Goal: Information Seeking & Learning: Learn about a topic

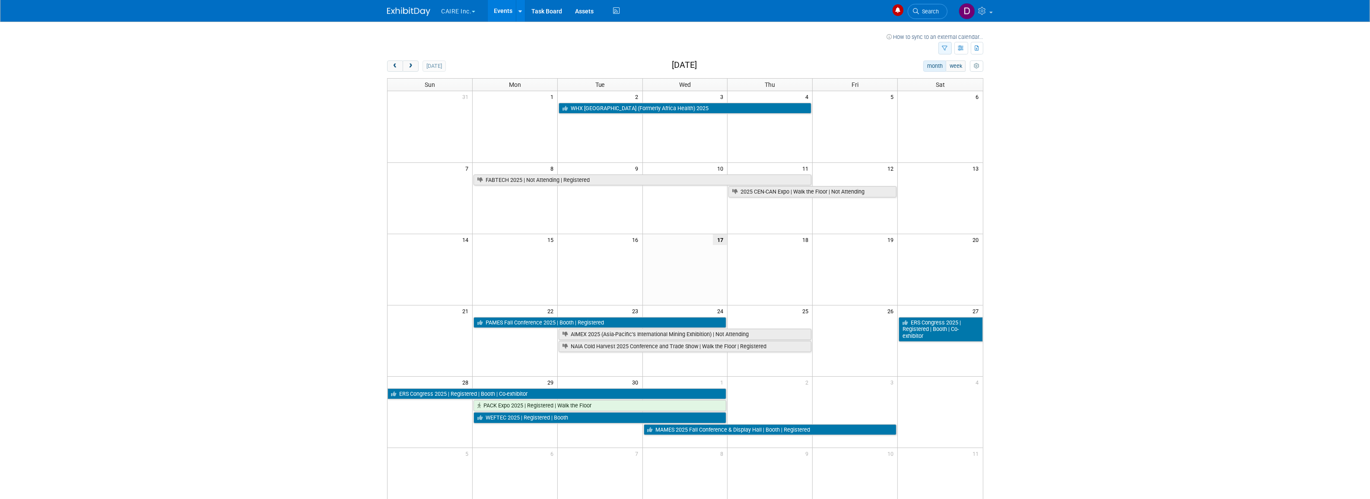
click at [940, 49] on button "button" at bounding box center [944, 48] width 13 height 13
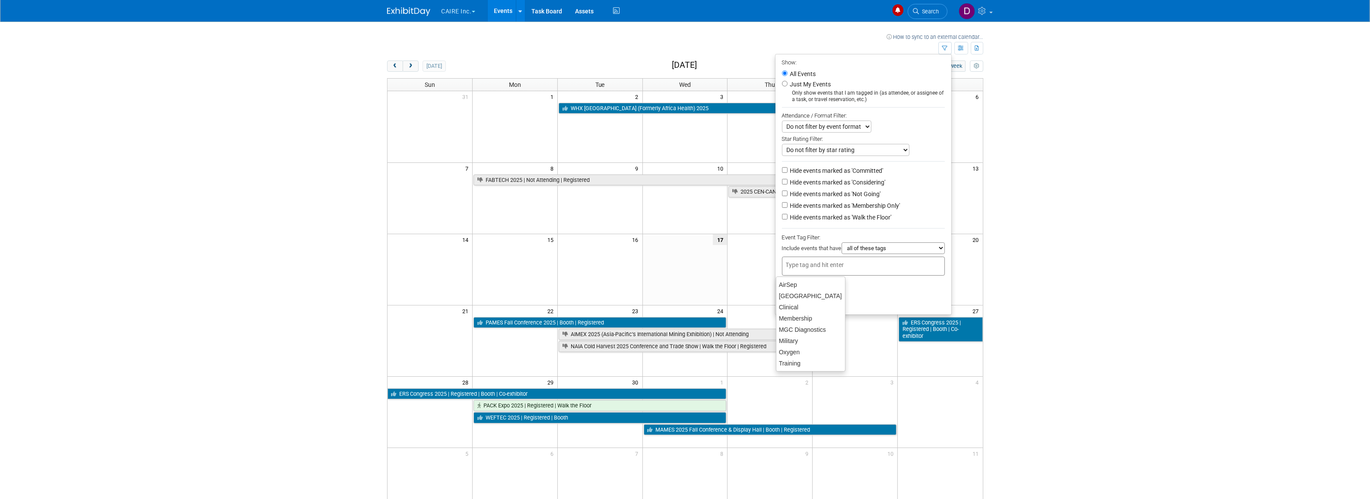
click at [846, 263] on input "text" at bounding box center [820, 264] width 69 height 9
click at [809, 286] on div "AirSep" at bounding box center [811, 285] width 70 height 12
type input "AirSep"
click at [798, 308] on button "Apply" at bounding box center [796, 302] width 28 height 13
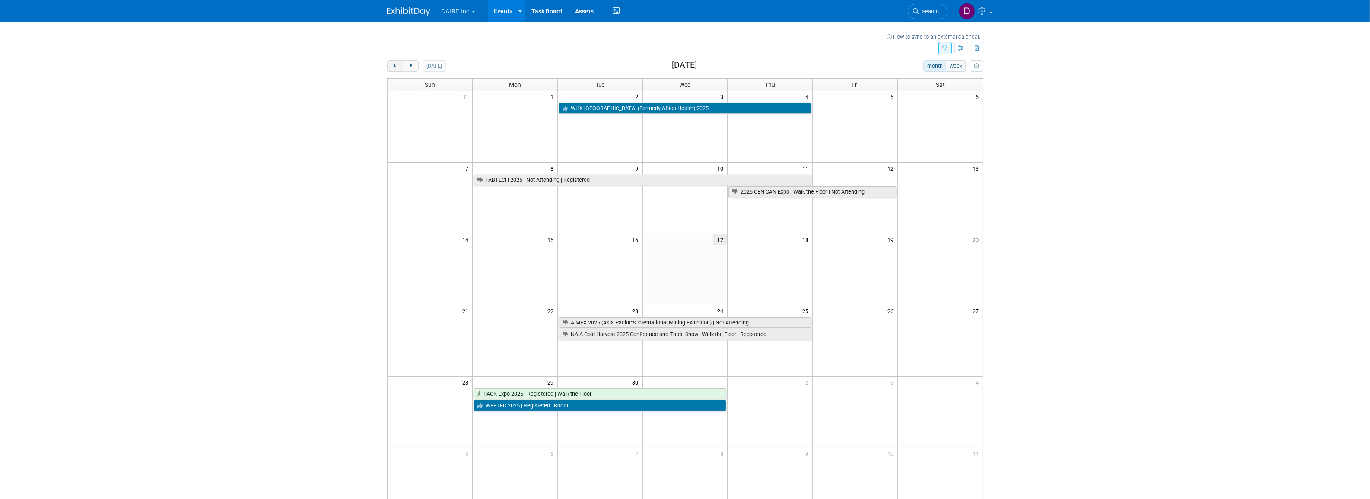
click at [398, 66] on span "prev" at bounding box center [395, 67] width 6 height 6
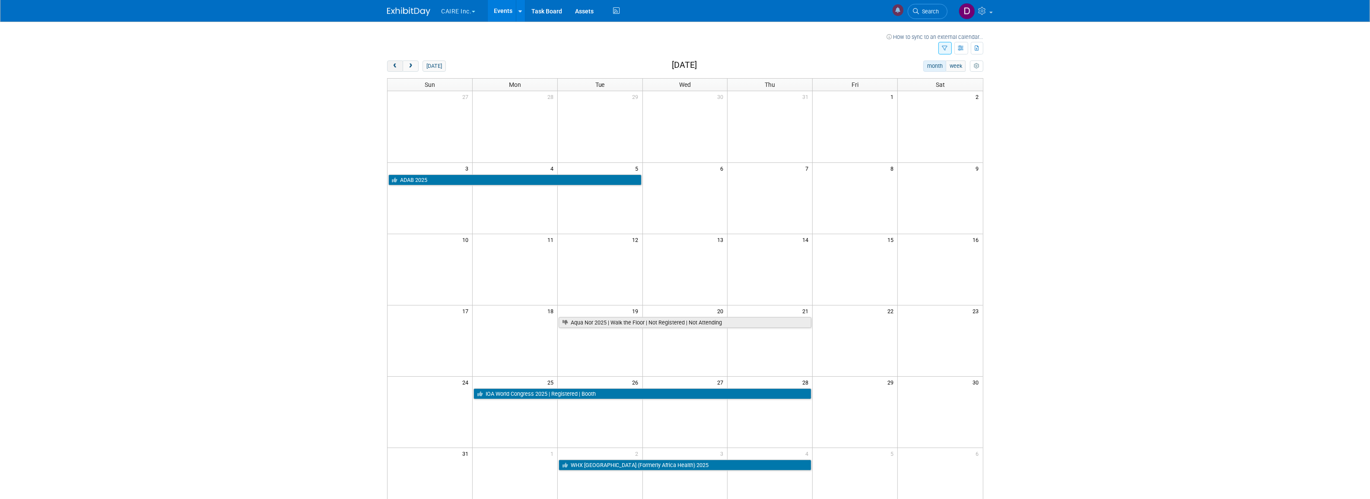
click at [398, 66] on span "prev" at bounding box center [395, 67] width 6 height 6
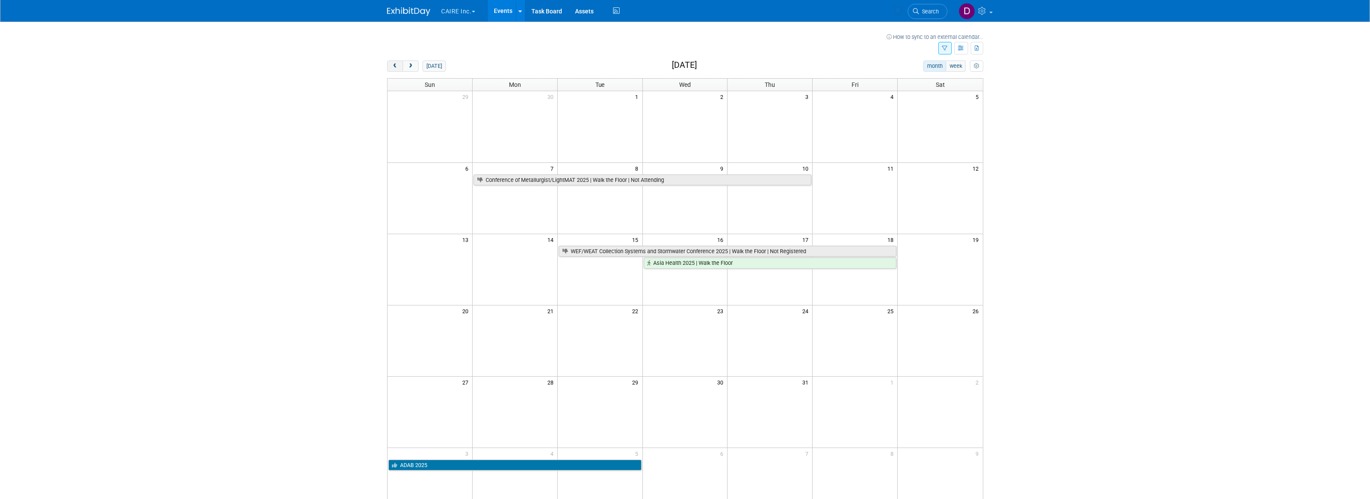
click at [398, 66] on span "prev" at bounding box center [395, 67] width 6 height 6
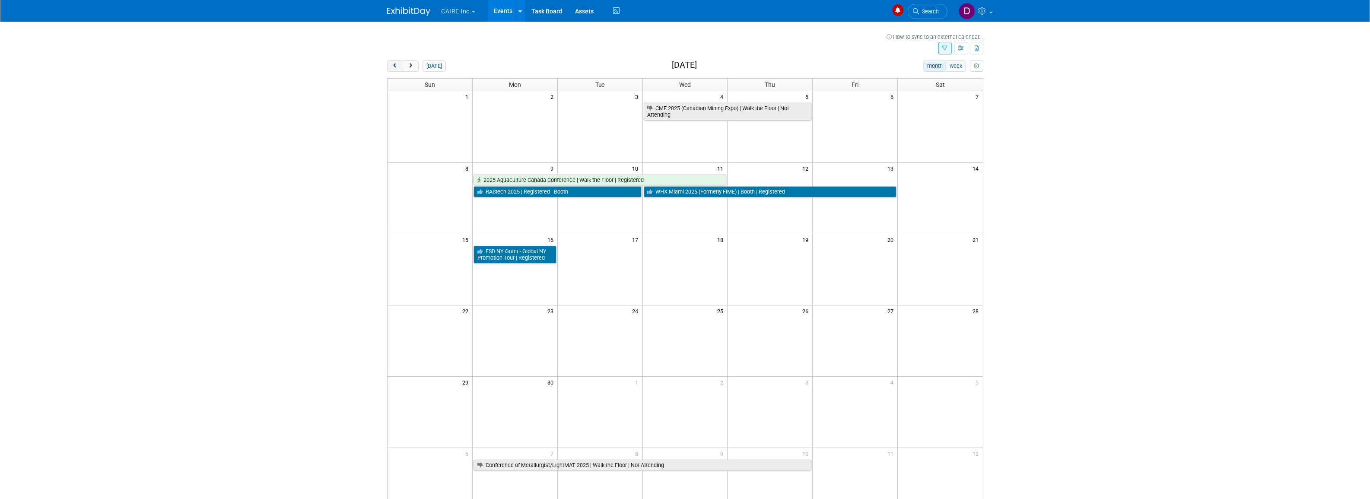
click at [398, 66] on span "prev" at bounding box center [395, 67] width 6 height 6
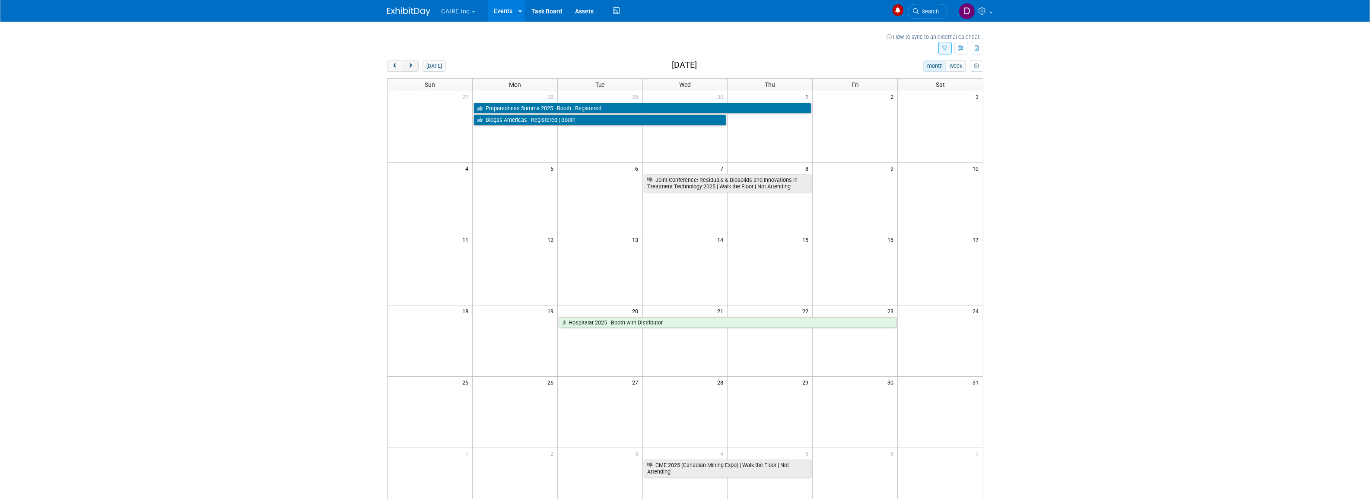
click at [410, 68] on span "next" at bounding box center [410, 67] width 6 height 6
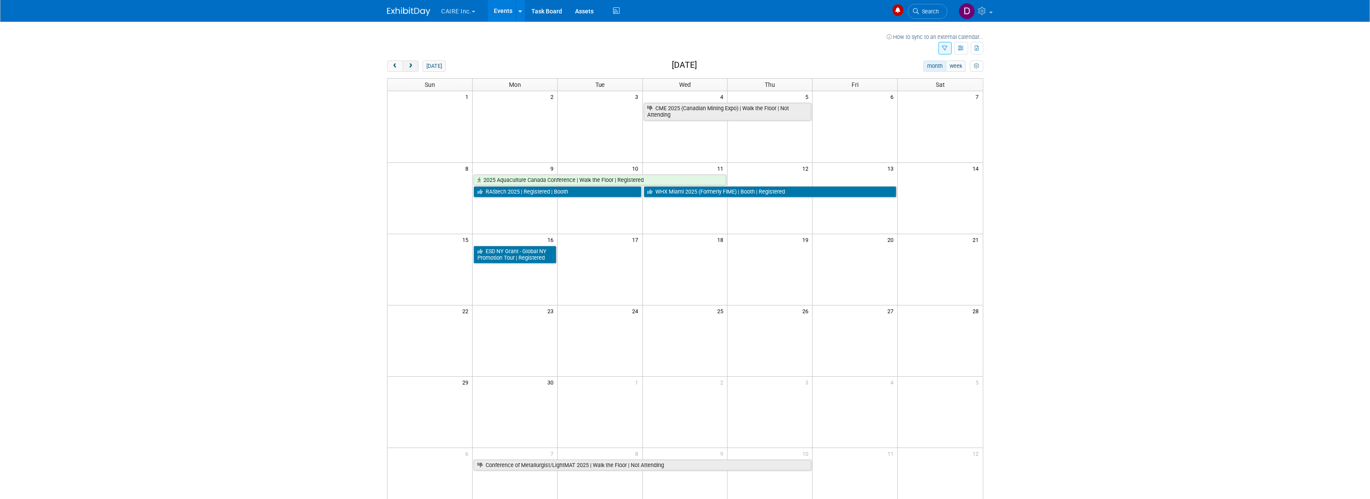
click at [410, 68] on span "next" at bounding box center [410, 67] width 6 height 6
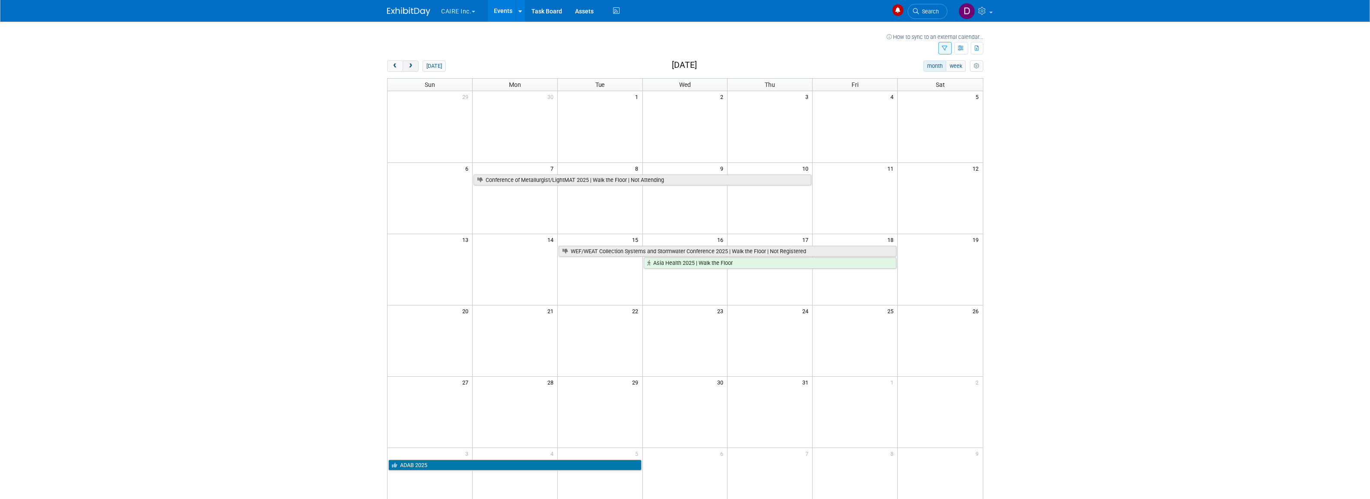
click at [410, 68] on span "next" at bounding box center [410, 67] width 6 height 6
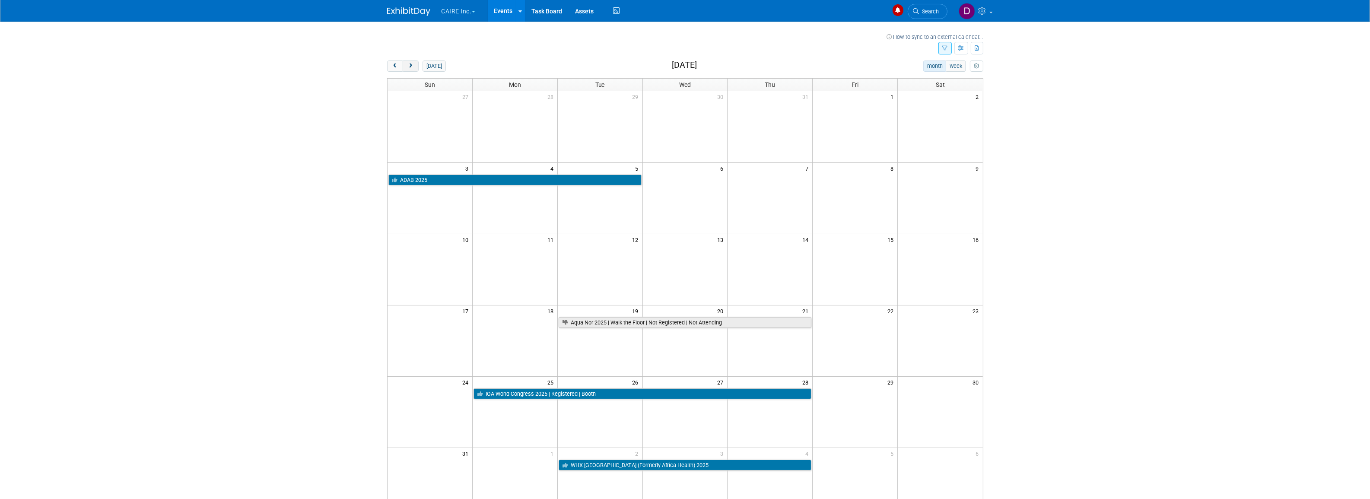
click at [410, 68] on span "next" at bounding box center [410, 67] width 6 height 6
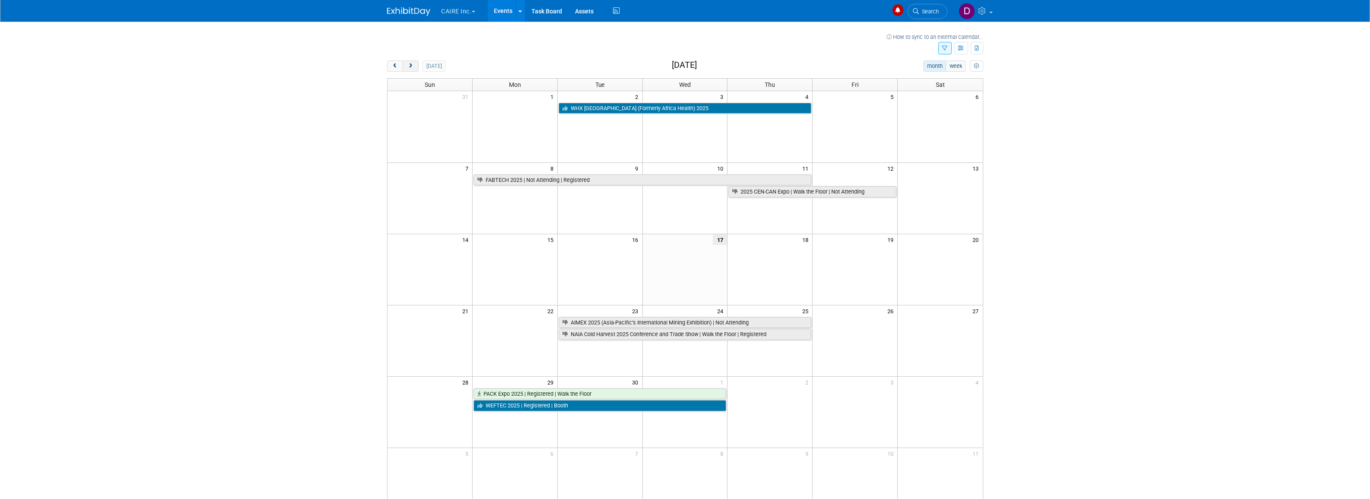
click at [408, 67] on span "next" at bounding box center [410, 67] width 6 height 6
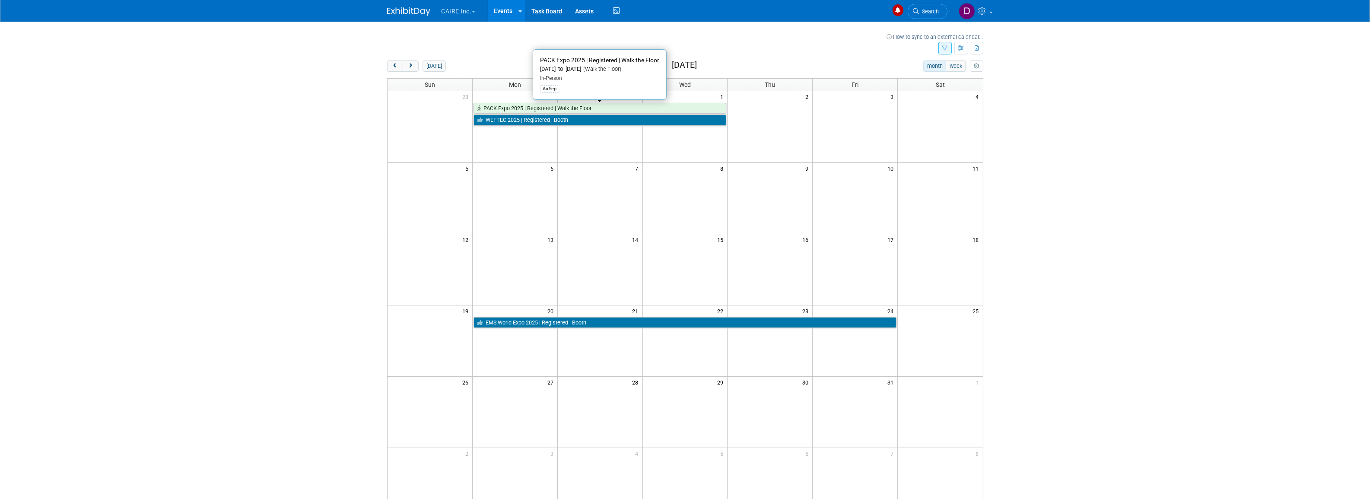
click at [480, 107] on icon at bounding box center [480, 109] width 6 height 6
click at [489, 120] on link "WEFTEC 2025 | Registered | Booth" at bounding box center [599, 119] width 253 height 11
click at [411, 65] on span "next" at bounding box center [410, 67] width 6 height 6
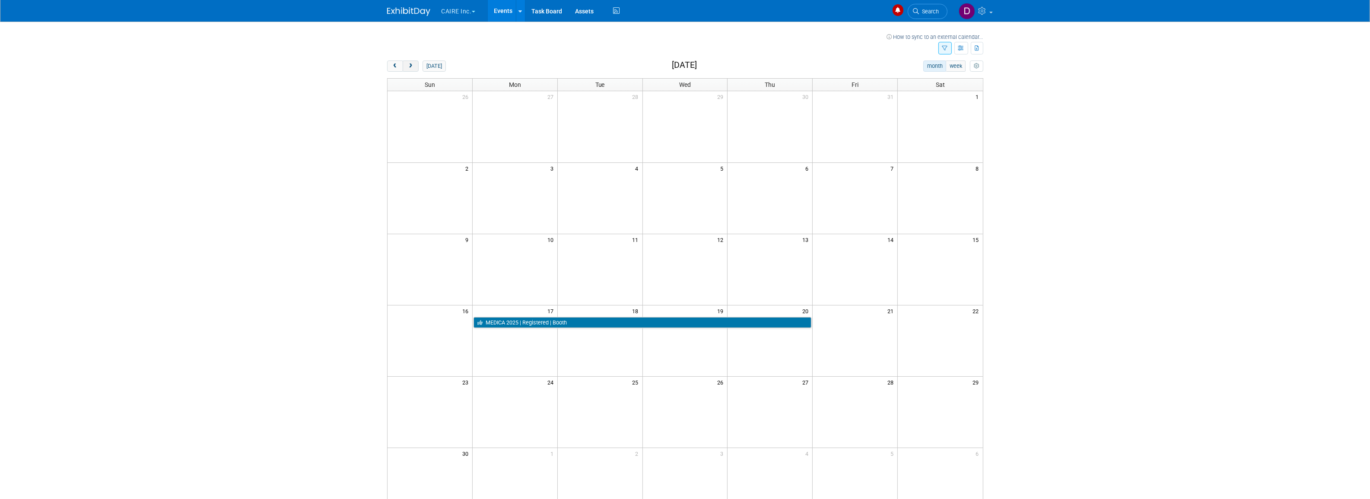
click at [411, 65] on span "next" at bounding box center [410, 67] width 6 height 6
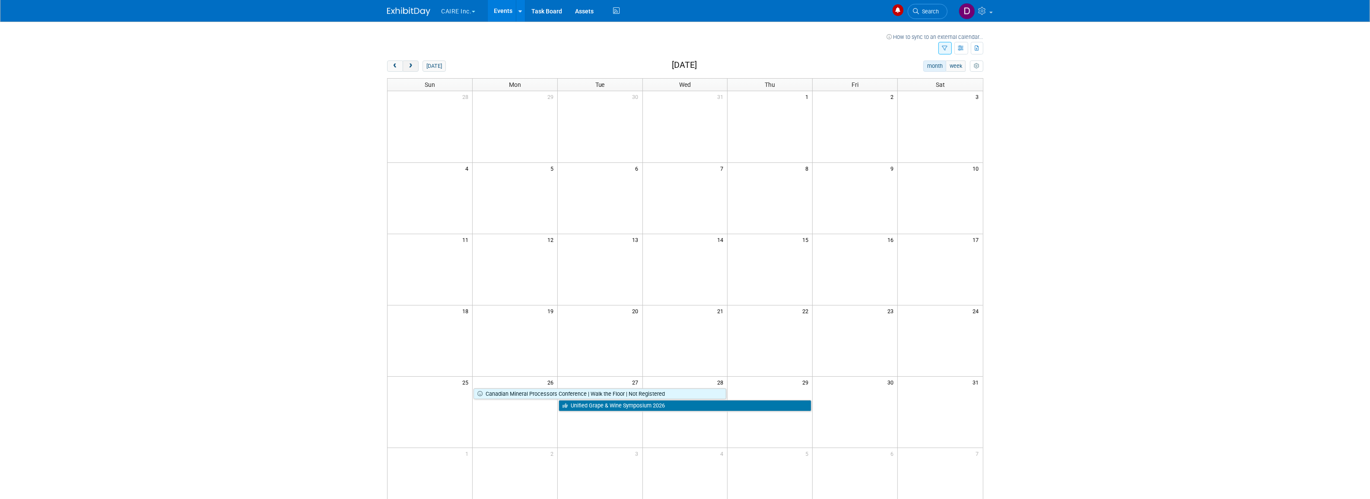
click at [411, 65] on span "next" at bounding box center [410, 67] width 6 height 6
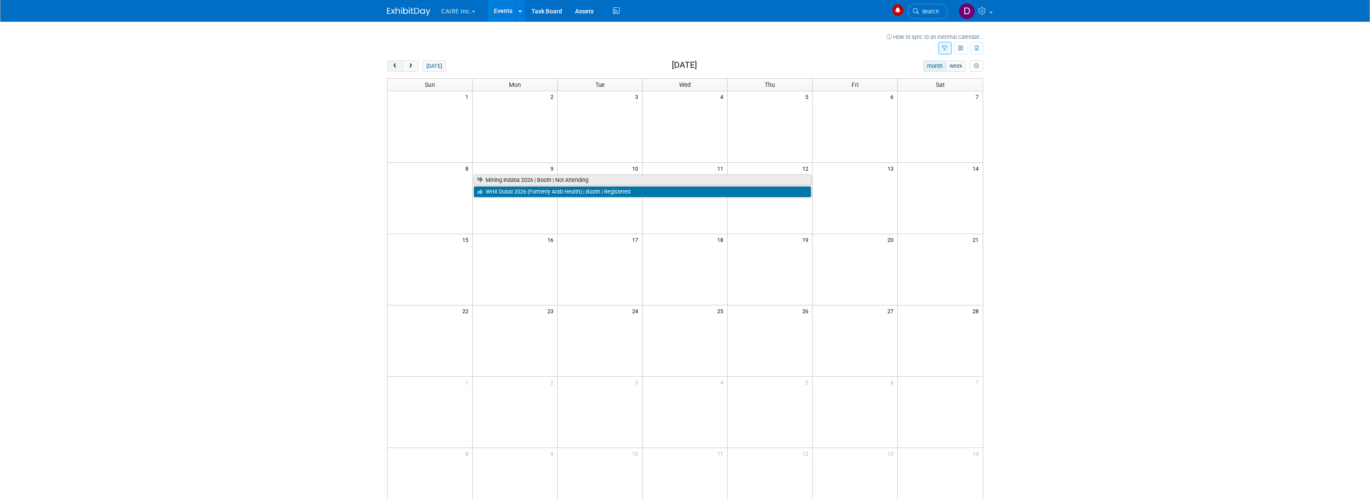
click at [396, 66] on span "prev" at bounding box center [395, 67] width 6 height 6
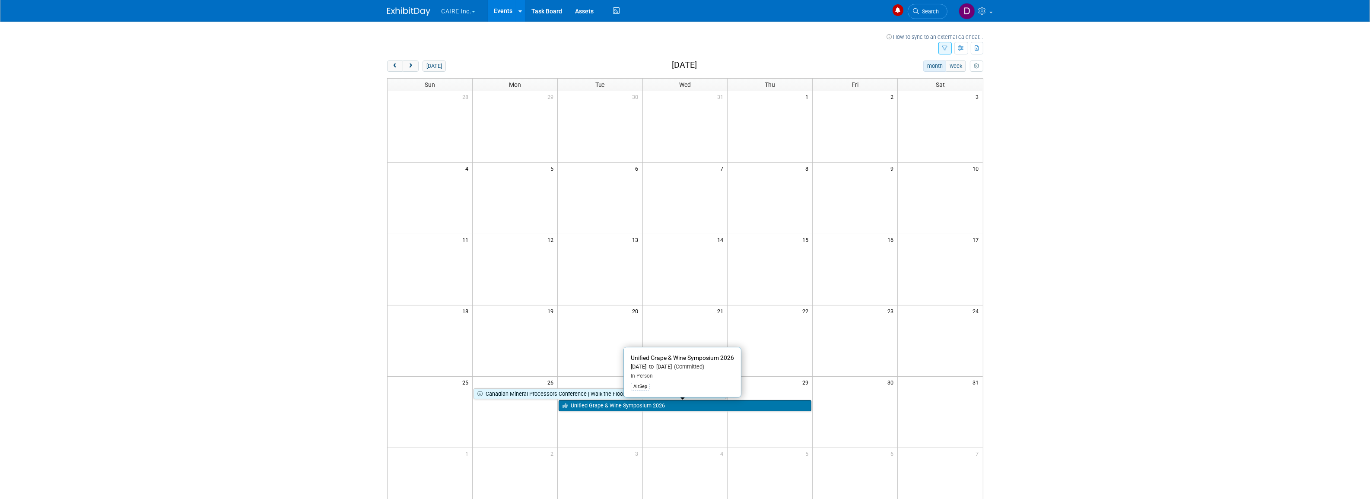
click at [573, 407] on link "Unified Grape & Wine Symposium 2026" at bounding box center [685, 405] width 253 height 11
click at [415, 67] on button "next" at bounding box center [411, 65] width 16 height 11
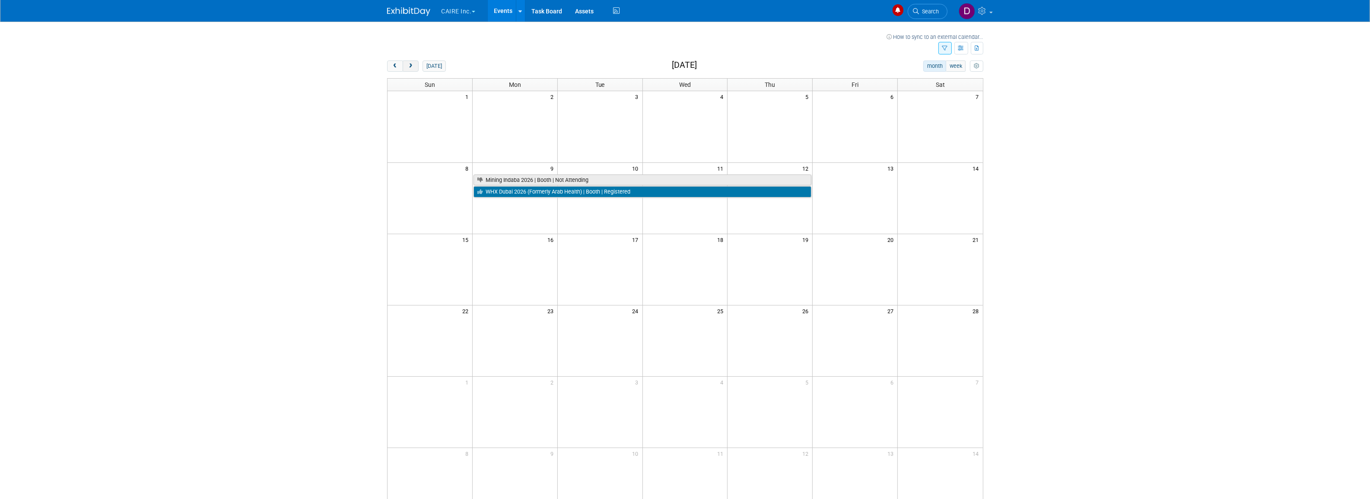
click at [415, 67] on button "next" at bounding box center [411, 65] width 16 height 11
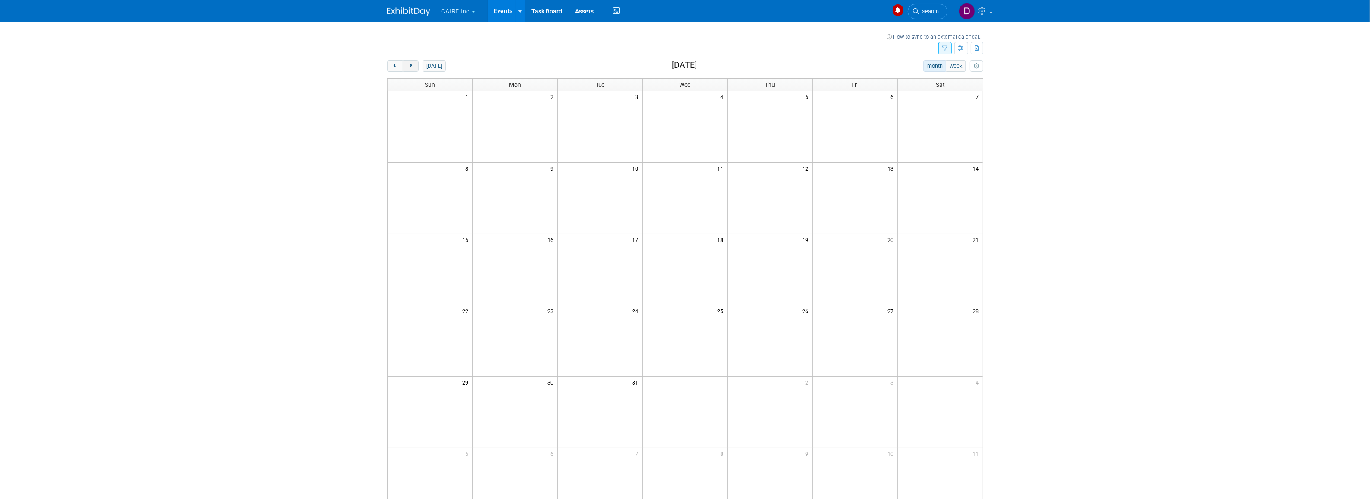
click at [415, 67] on button "next" at bounding box center [411, 65] width 16 height 11
click at [396, 64] on span "prev" at bounding box center [395, 67] width 6 height 6
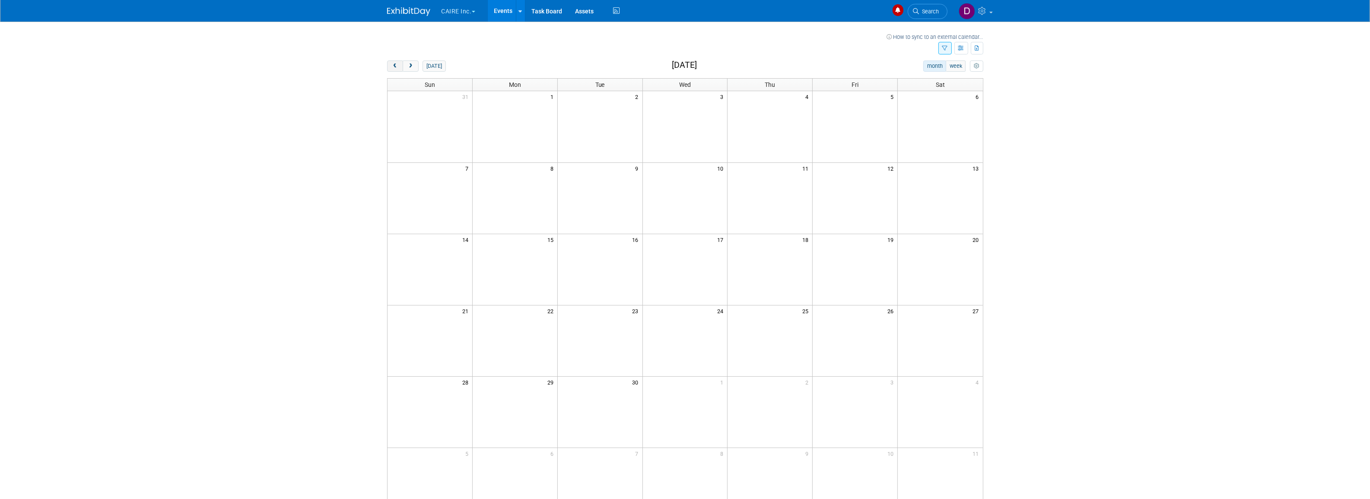
click at [396, 64] on span "prev" at bounding box center [395, 67] width 6 height 6
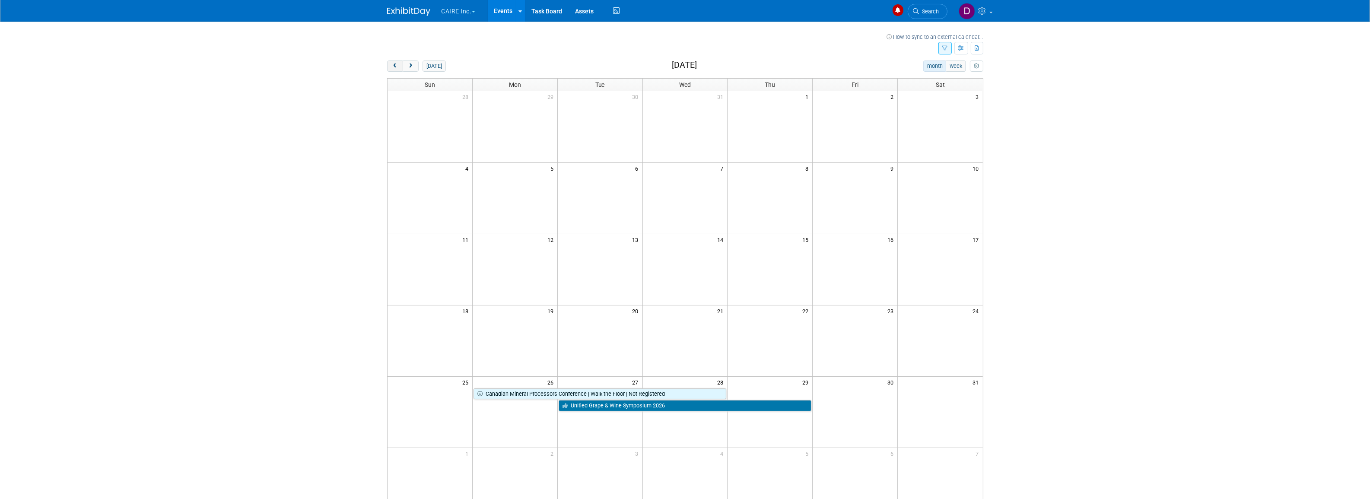
click at [396, 64] on span "prev" at bounding box center [395, 67] width 6 height 6
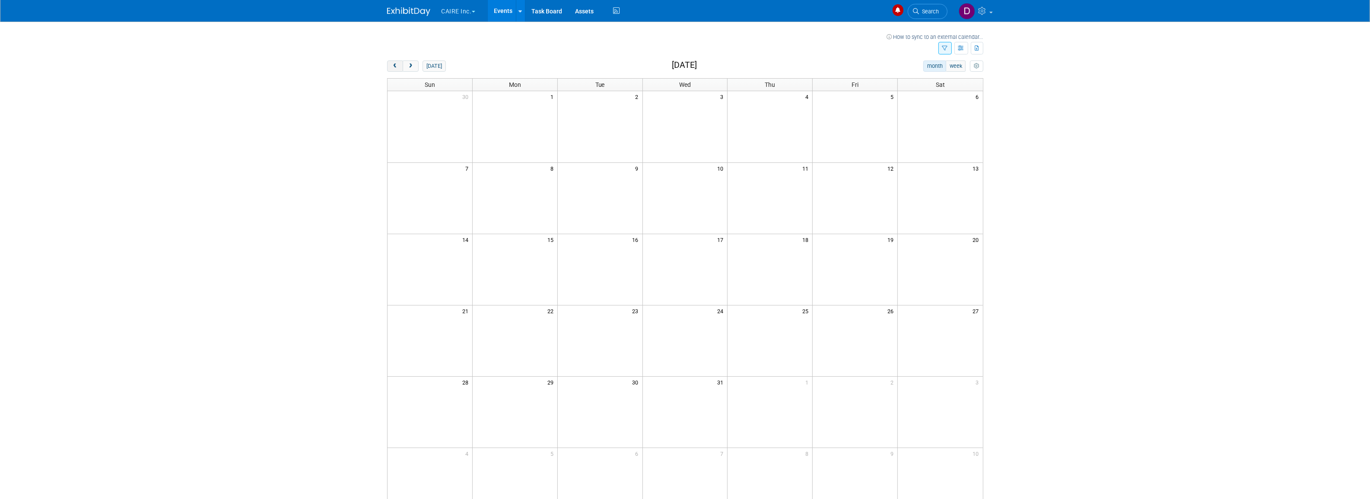
click at [396, 64] on span "prev" at bounding box center [395, 67] width 6 height 6
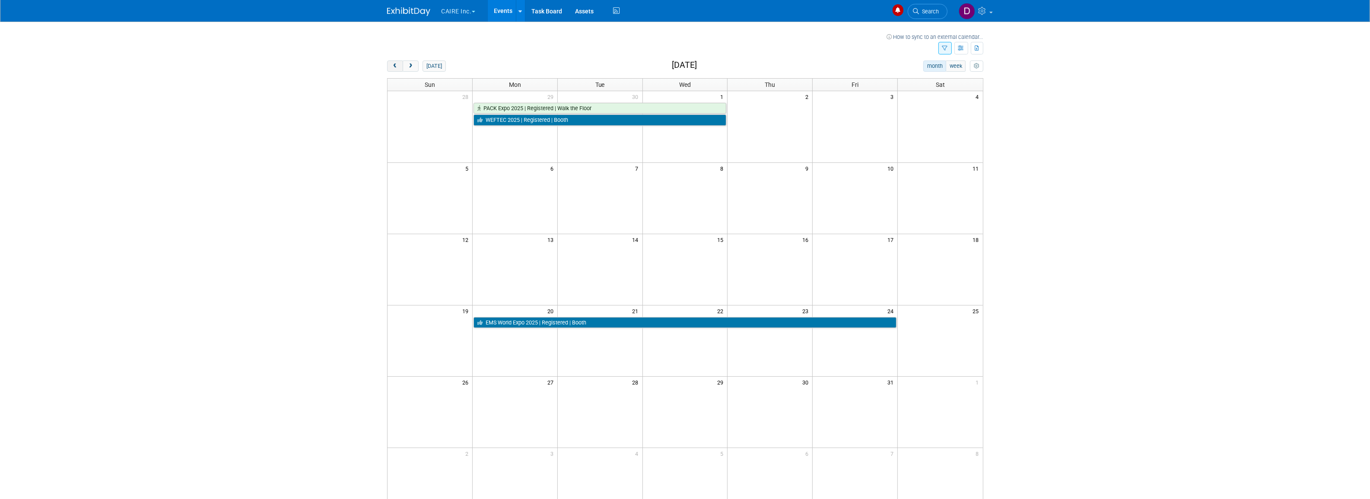
click at [396, 64] on span "prev" at bounding box center [395, 67] width 6 height 6
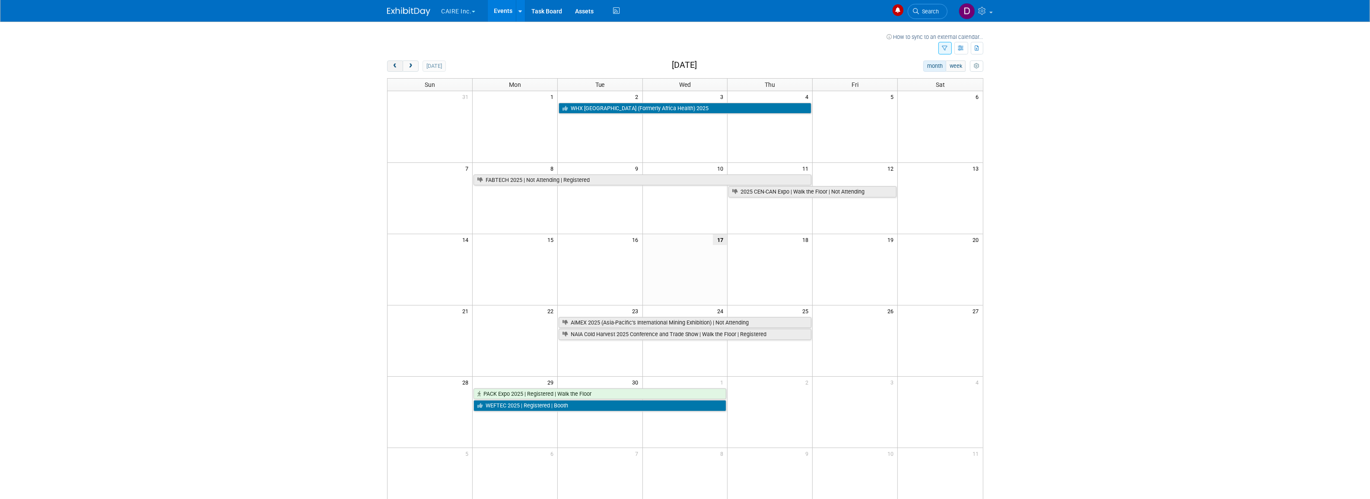
click at [396, 64] on span "prev" at bounding box center [395, 67] width 6 height 6
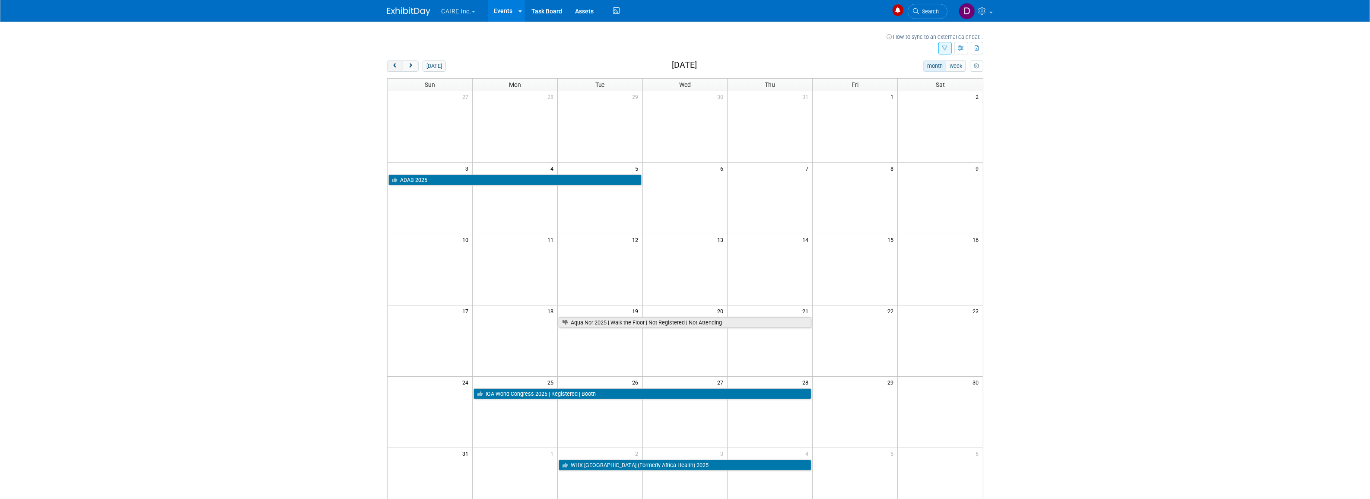
click at [396, 64] on span "prev" at bounding box center [395, 67] width 6 height 6
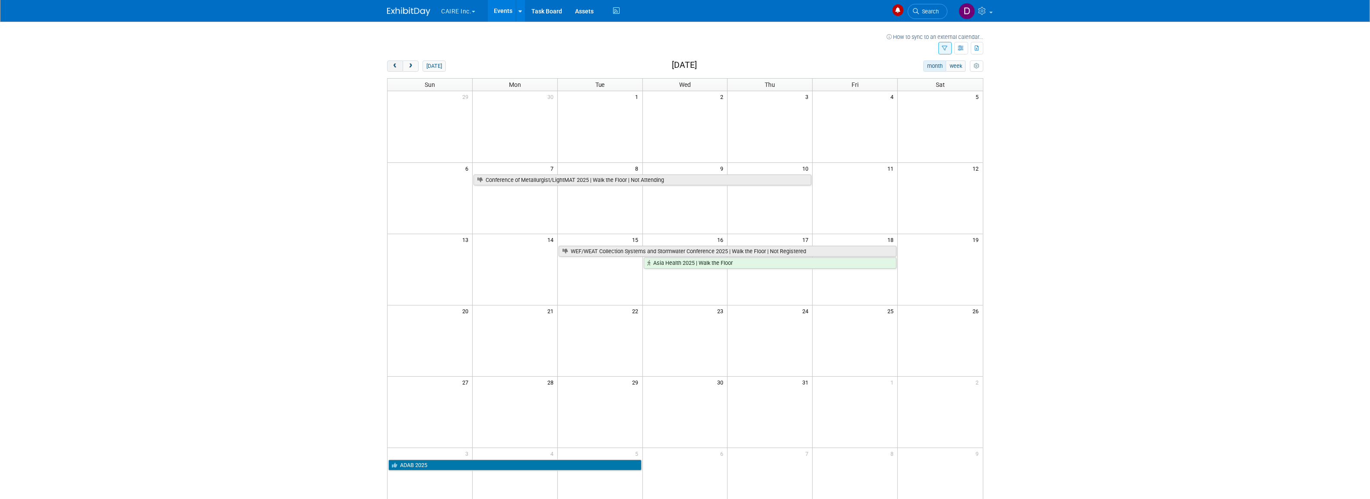
click at [394, 66] on span "prev" at bounding box center [395, 67] width 6 height 6
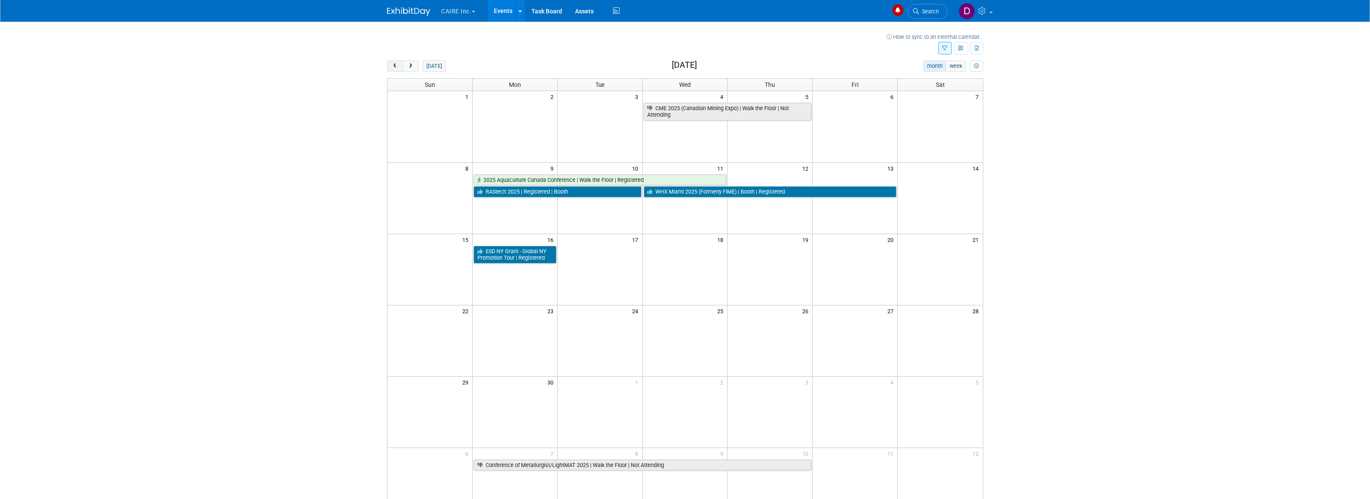
click at [394, 66] on span "prev" at bounding box center [395, 67] width 6 height 6
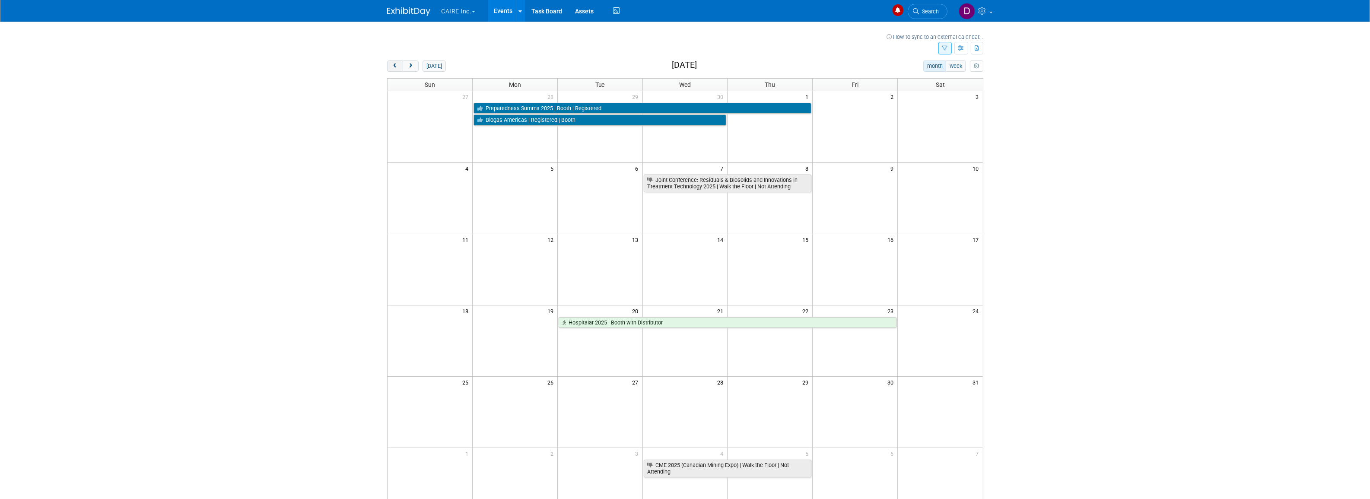
click at [396, 66] on span "prev" at bounding box center [395, 67] width 6 height 6
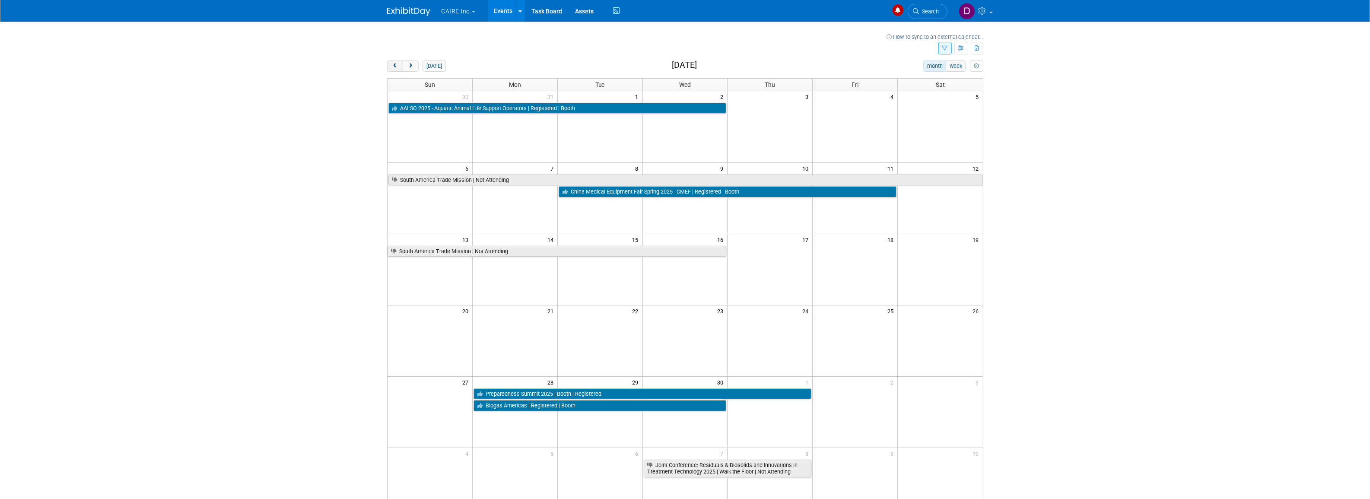
click at [398, 66] on span "prev" at bounding box center [395, 67] width 6 height 6
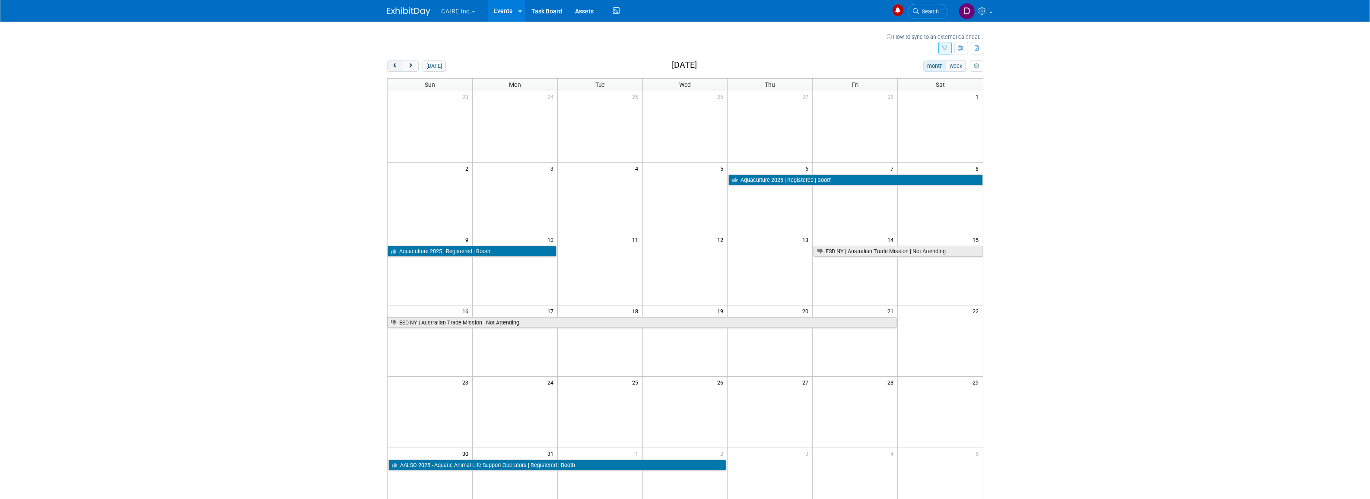
click at [398, 66] on span "prev" at bounding box center [395, 67] width 6 height 6
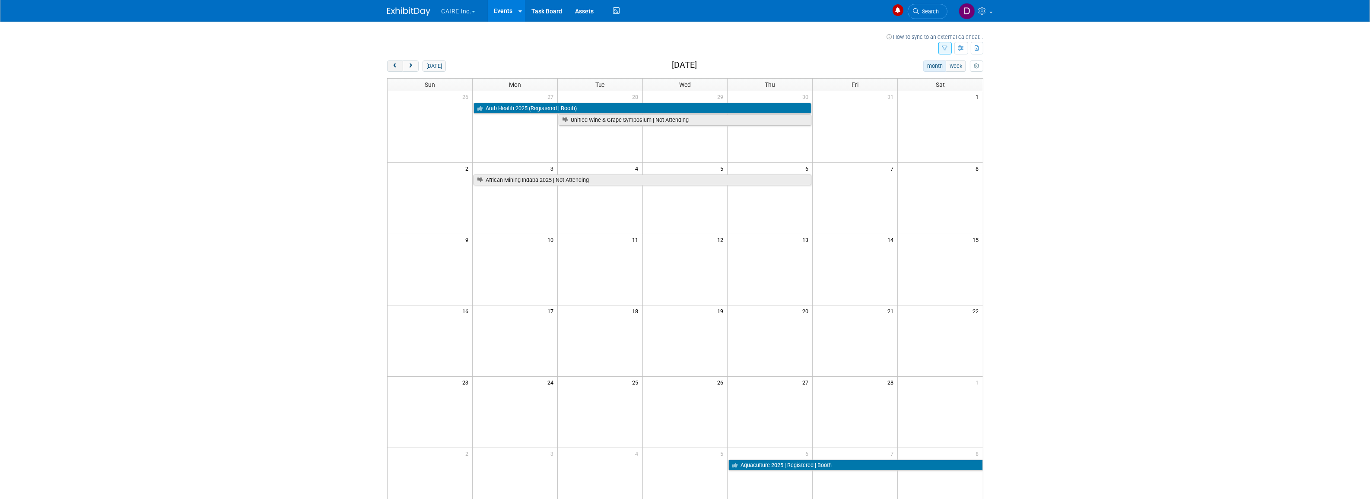
click at [398, 66] on span "prev" at bounding box center [395, 67] width 6 height 6
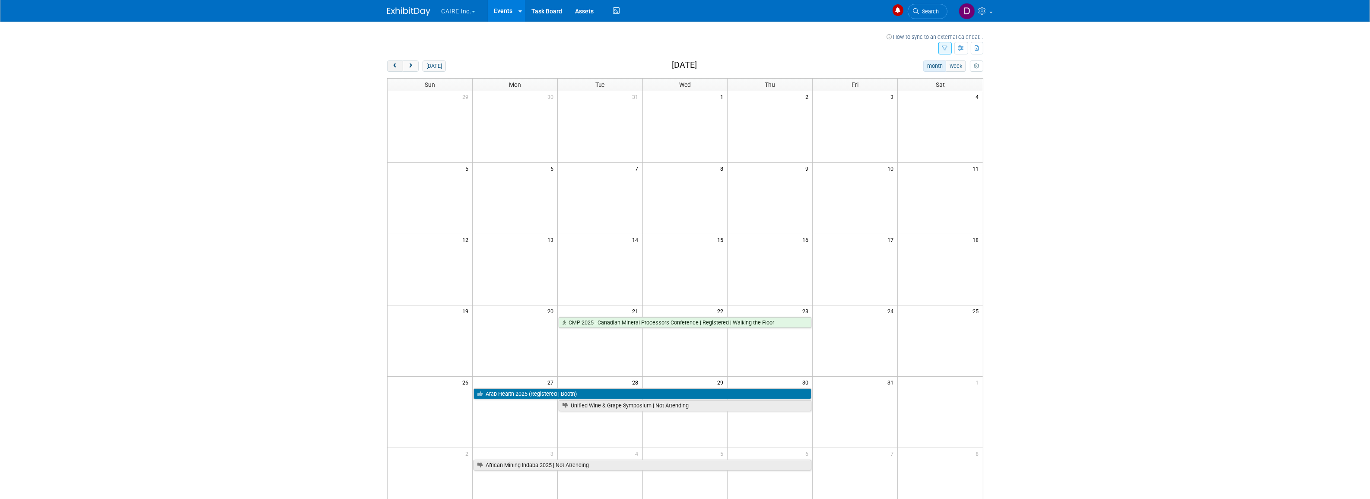
click at [398, 66] on span "prev" at bounding box center [395, 67] width 6 height 6
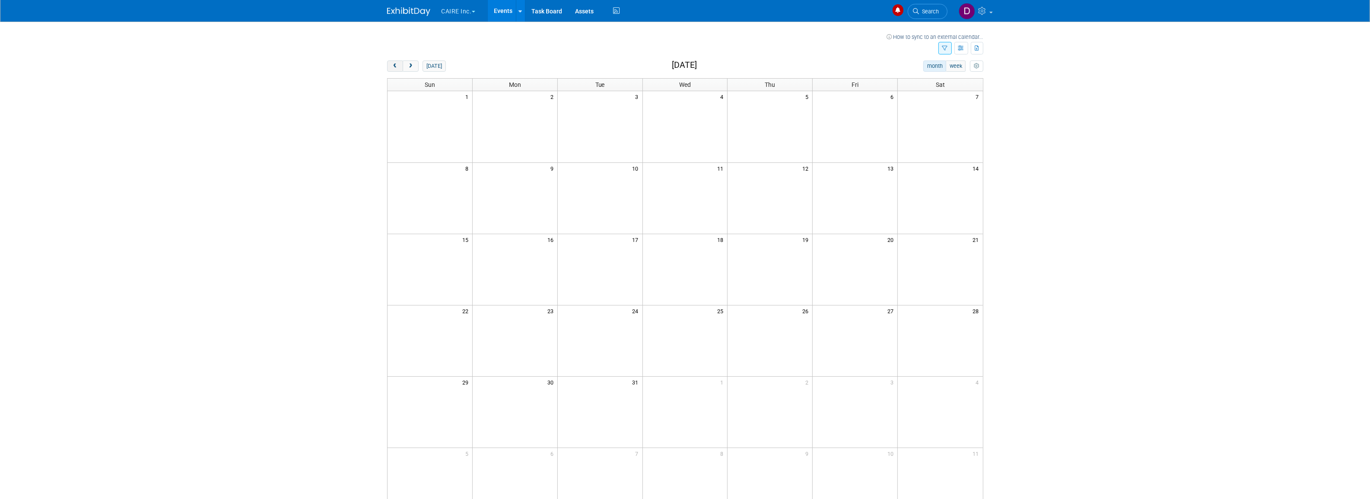
click at [398, 66] on span "prev" at bounding box center [395, 67] width 6 height 6
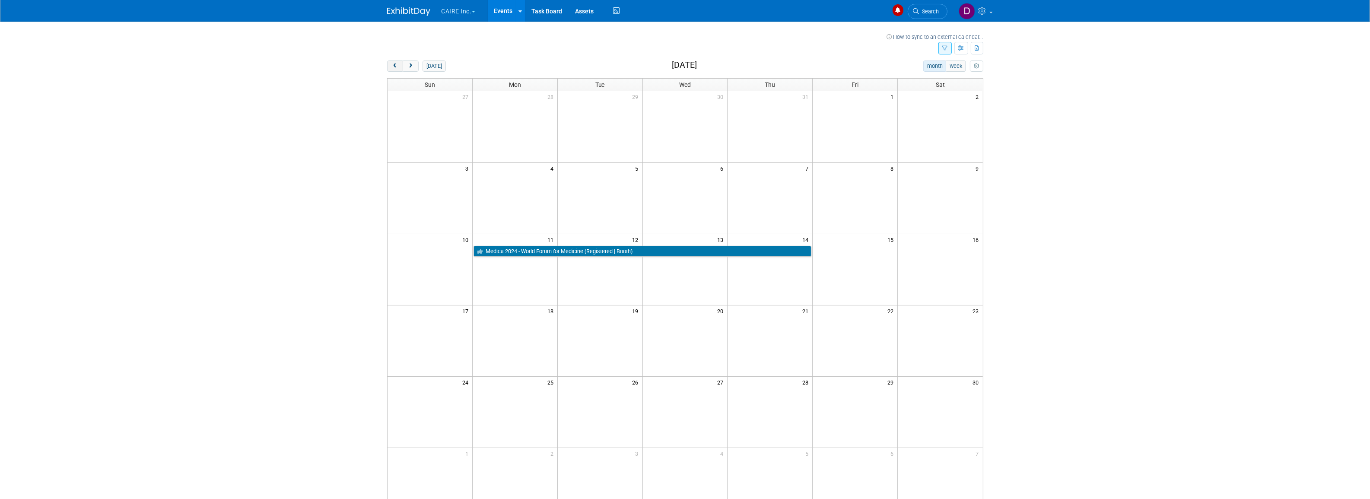
click at [398, 66] on span "prev" at bounding box center [395, 67] width 6 height 6
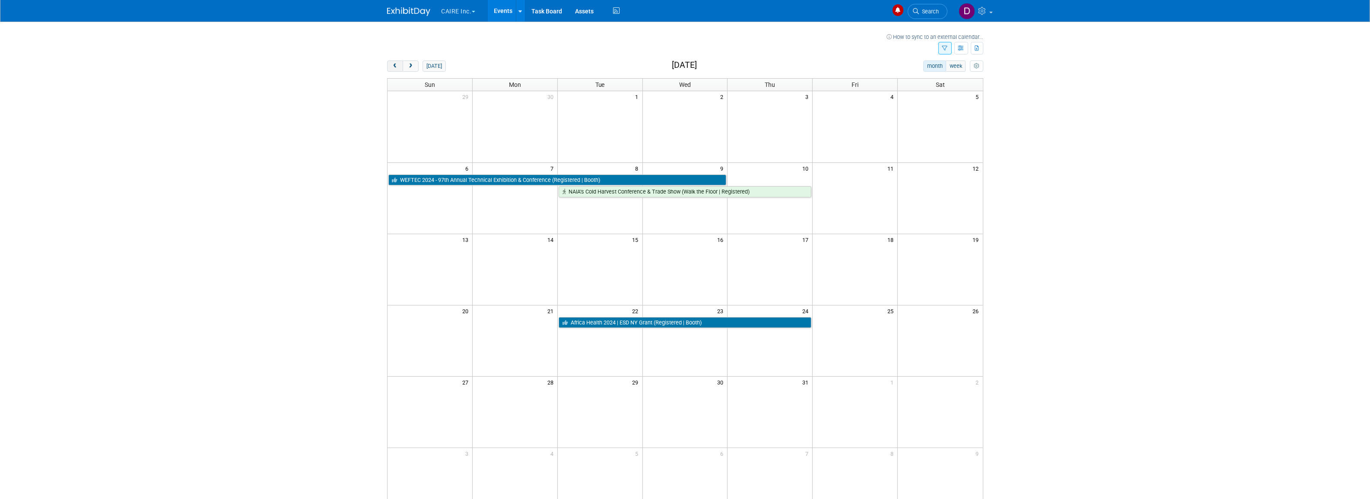
click at [398, 66] on span "prev" at bounding box center [395, 67] width 6 height 6
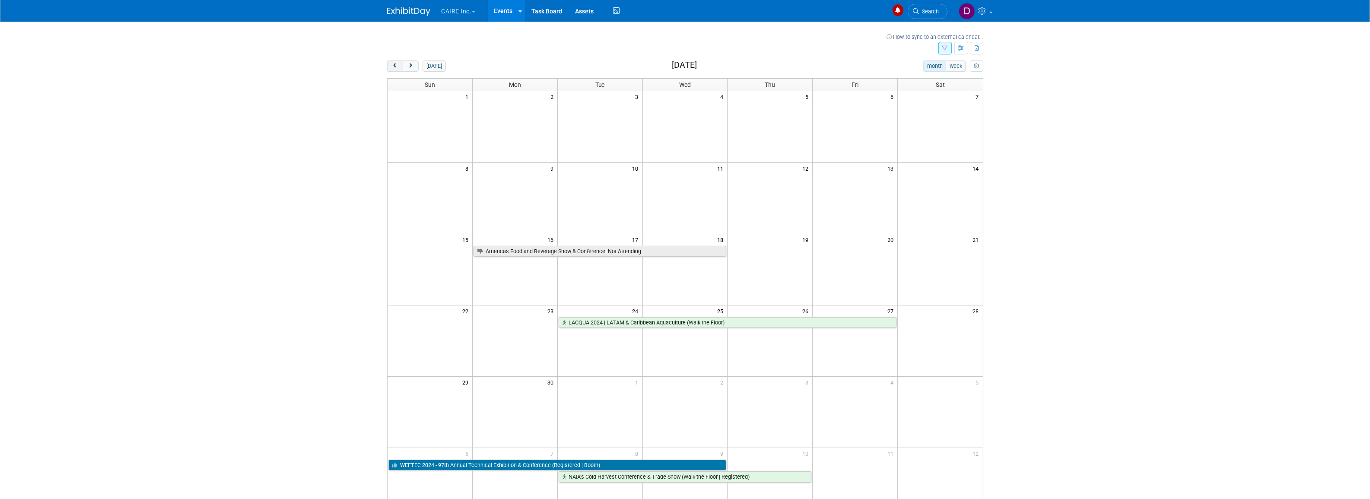
click at [398, 66] on span "prev" at bounding box center [395, 67] width 6 height 6
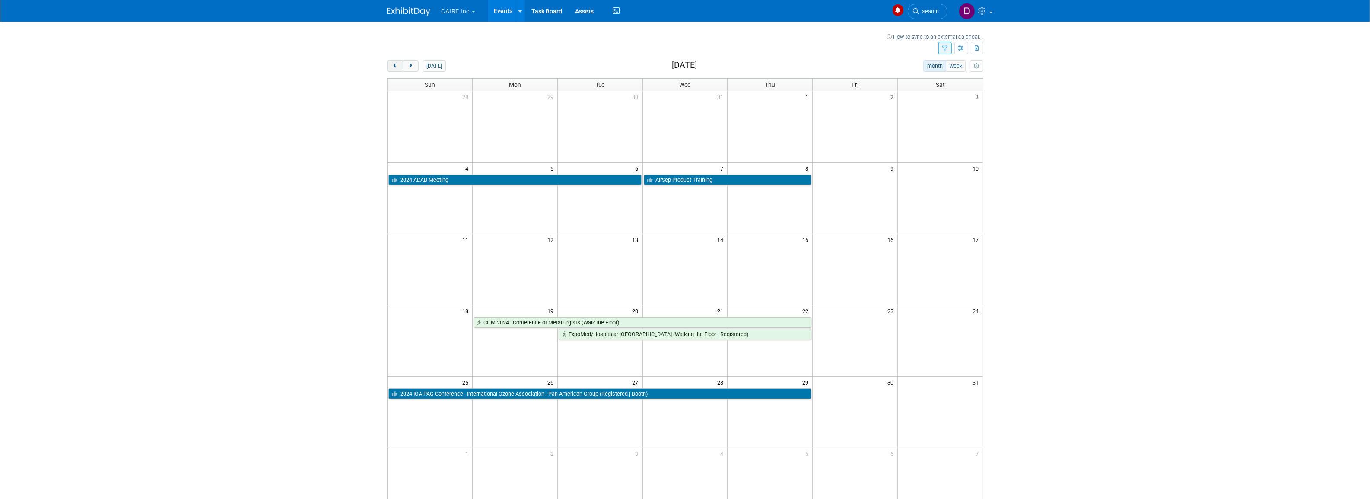
click at [398, 68] on span "prev" at bounding box center [395, 67] width 6 height 6
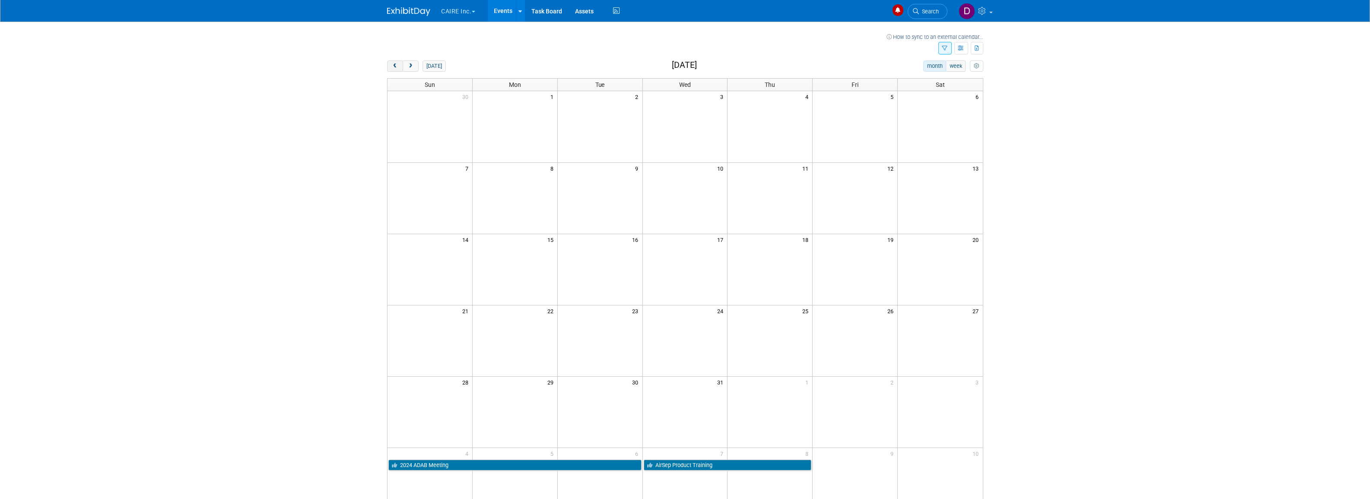
click at [398, 68] on span "prev" at bounding box center [395, 67] width 6 height 6
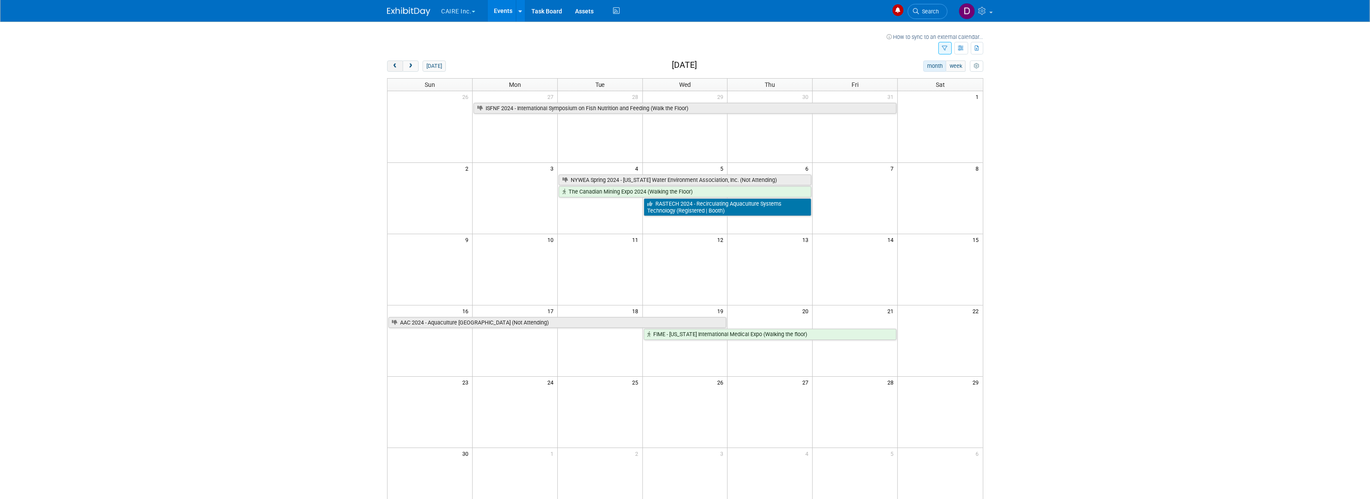
click at [398, 68] on span "prev" at bounding box center [395, 67] width 6 height 6
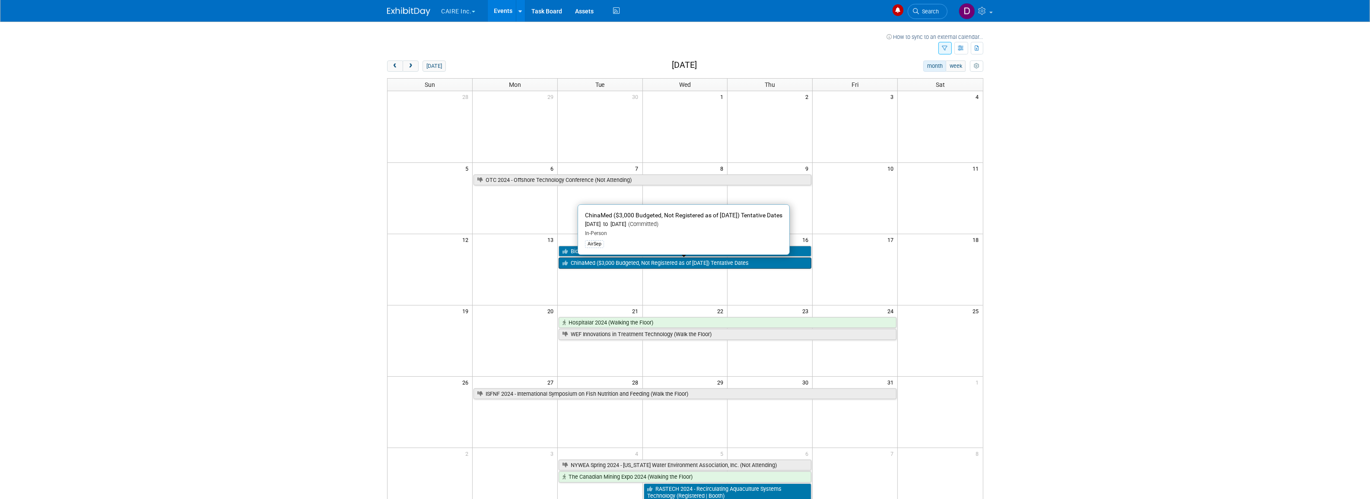
click at [580, 264] on link "ChinaMed ($3,000 Budgeted, Not Registered as of 2/20/24) Tentative Dates" at bounding box center [685, 262] width 253 height 11
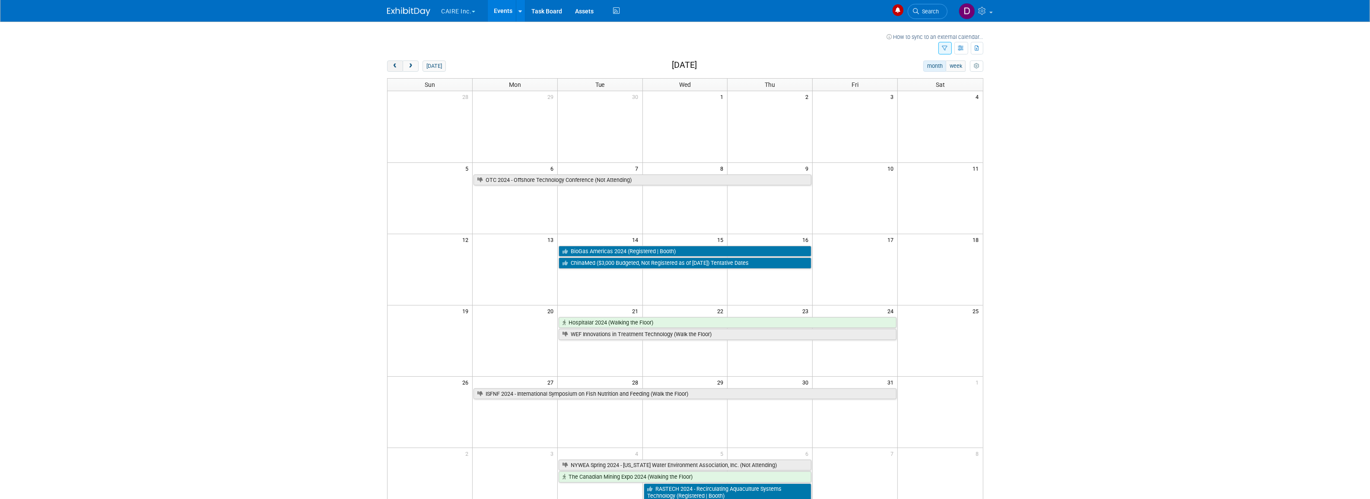
click at [392, 67] on span "prev" at bounding box center [395, 67] width 6 height 6
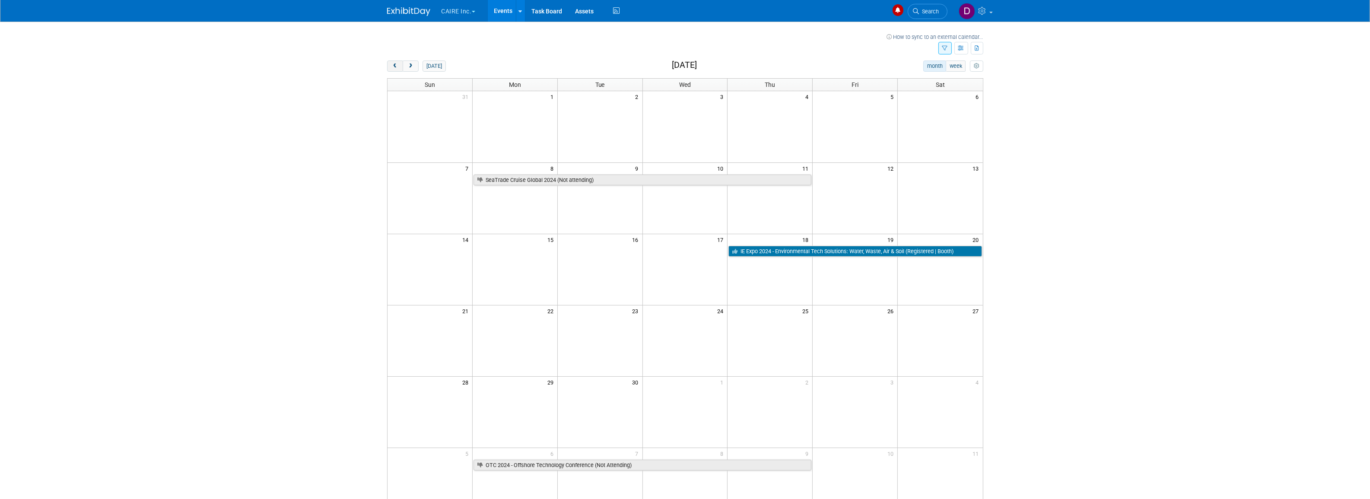
click at [398, 67] on span "prev" at bounding box center [395, 67] width 6 height 6
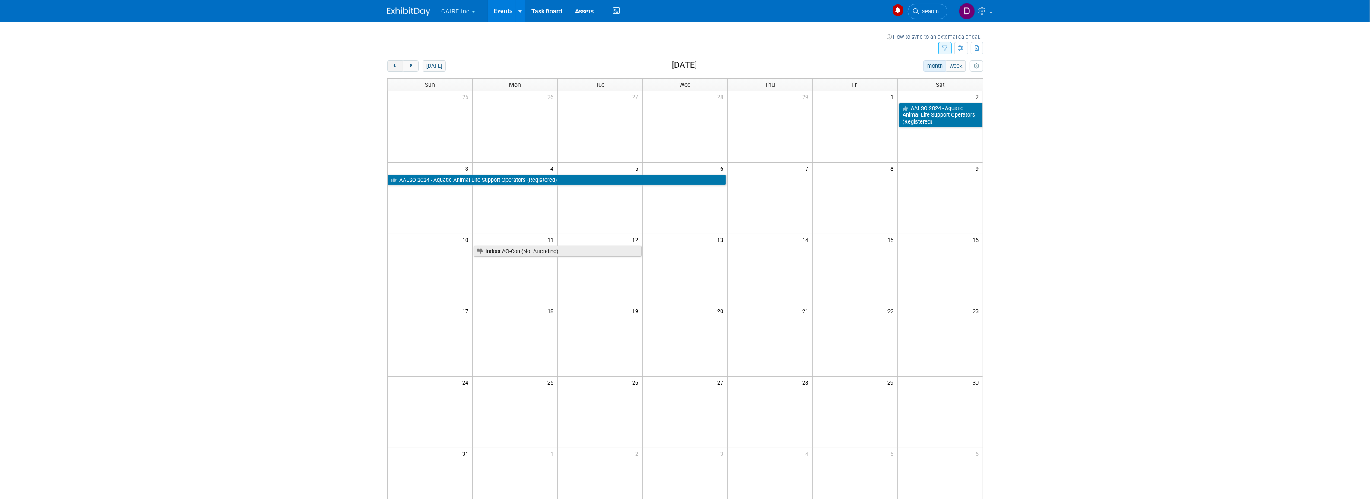
click at [396, 66] on span "prev" at bounding box center [395, 67] width 6 height 6
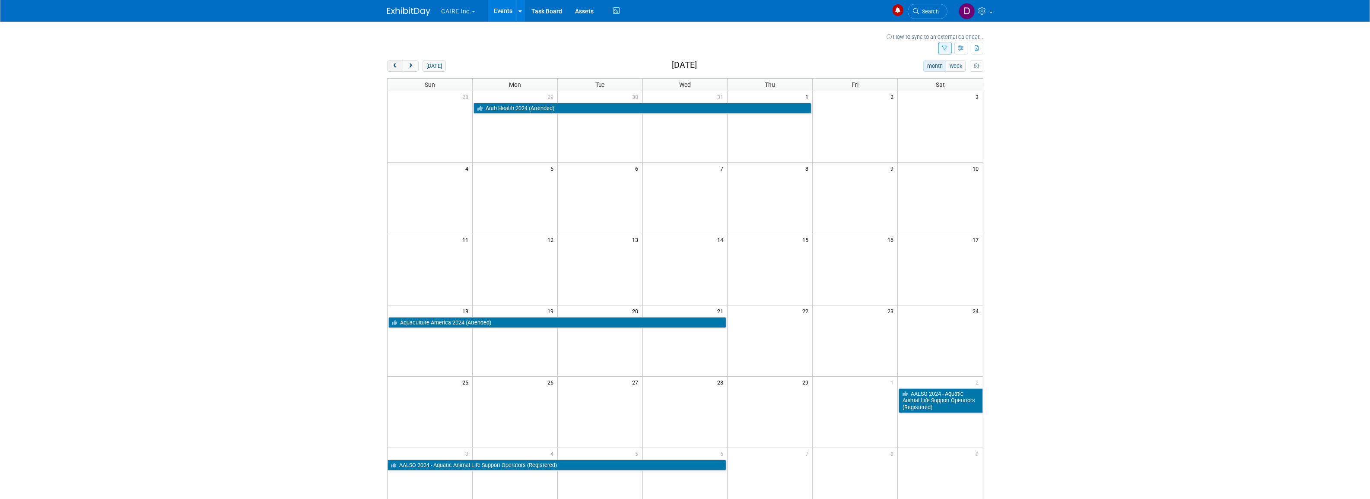
click at [396, 66] on span "prev" at bounding box center [395, 67] width 6 height 6
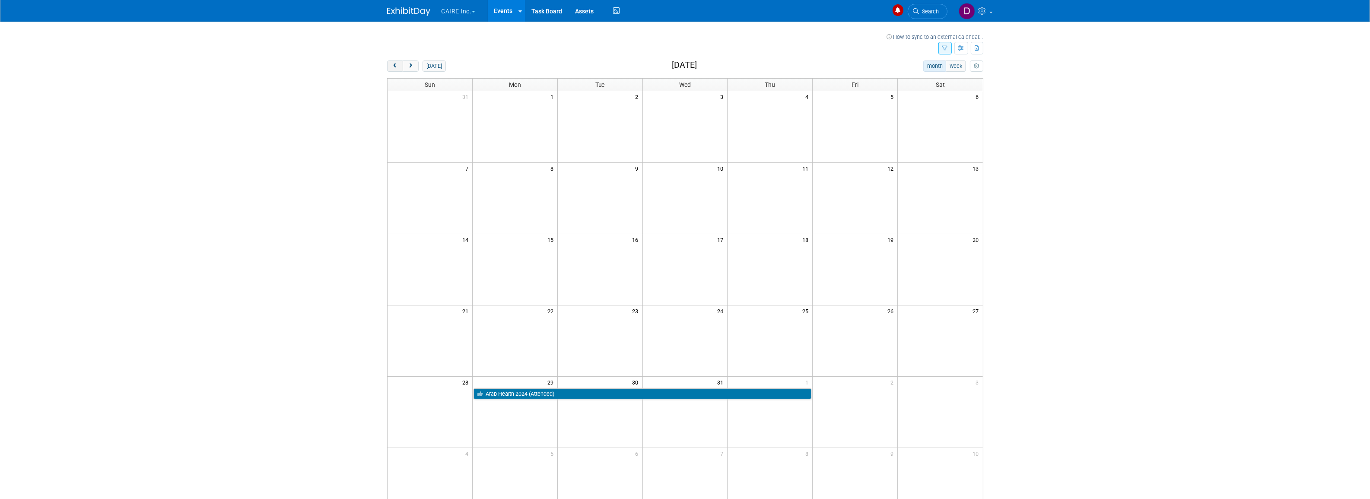
click at [396, 66] on span "prev" at bounding box center [395, 67] width 6 height 6
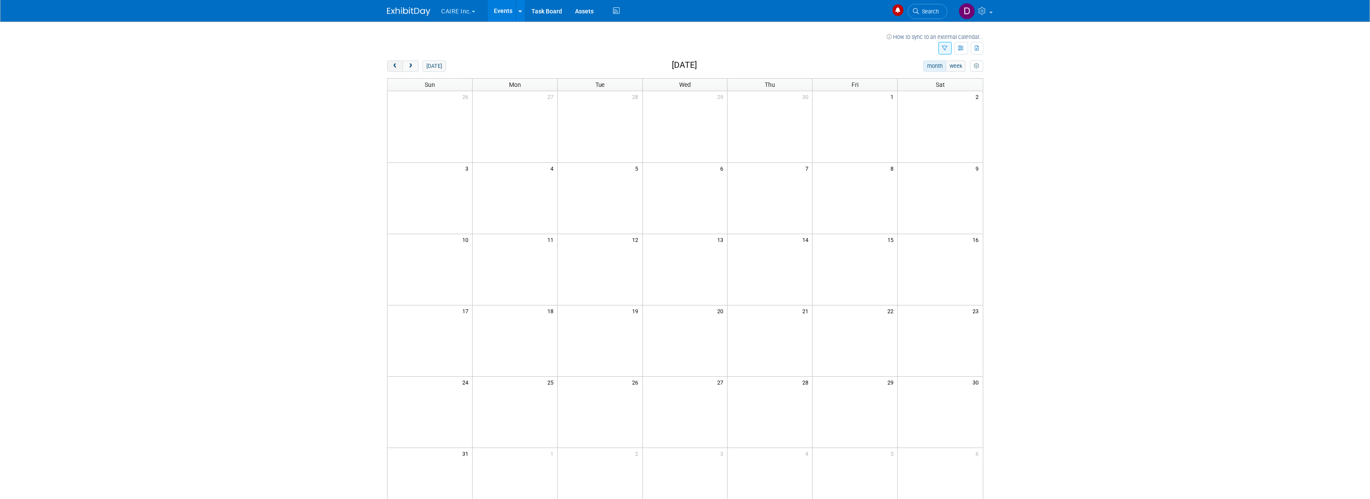
click at [396, 66] on span "prev" at bounding box center [395, 67] width 6 height 6
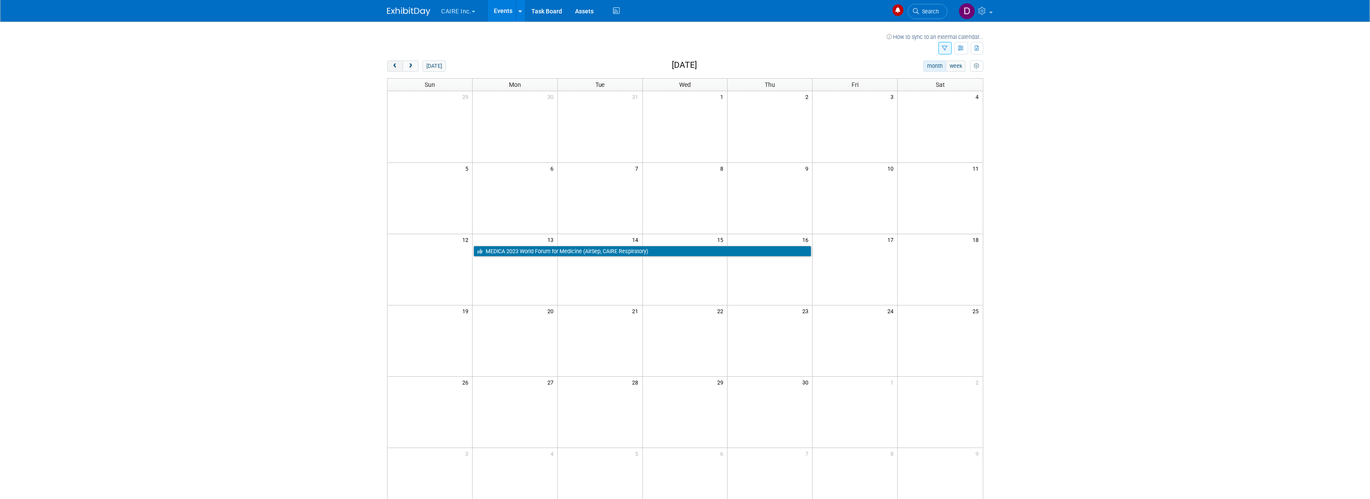
click at [396, 66] on span "prev" at bounding box center [395, 67] width 6 height 6
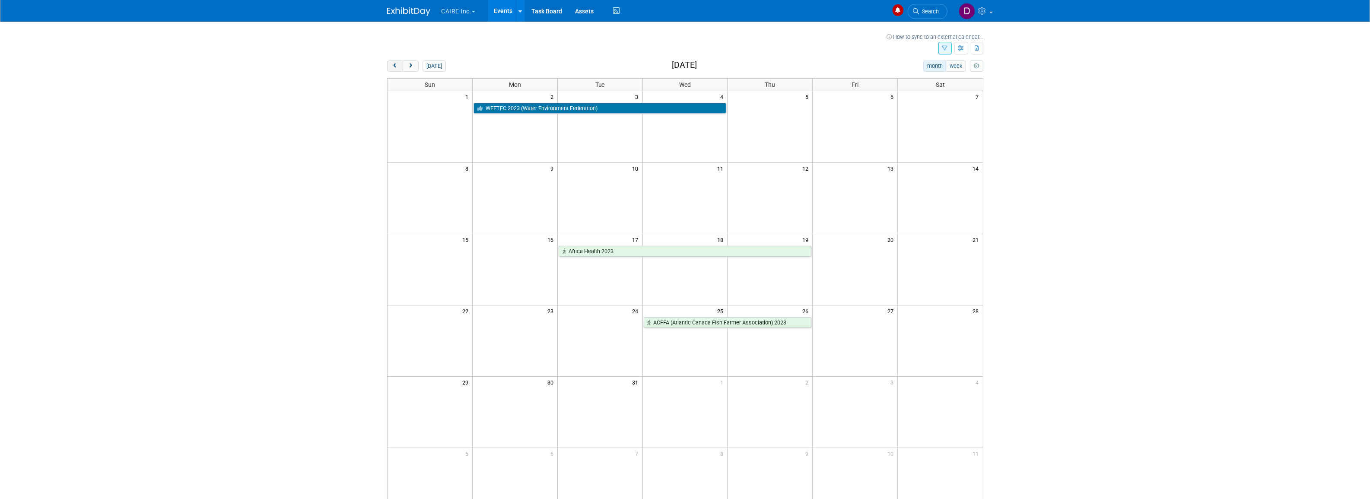
click at [395, 65] on span "prev" at bounding box center [395, 67] width 6 height 6
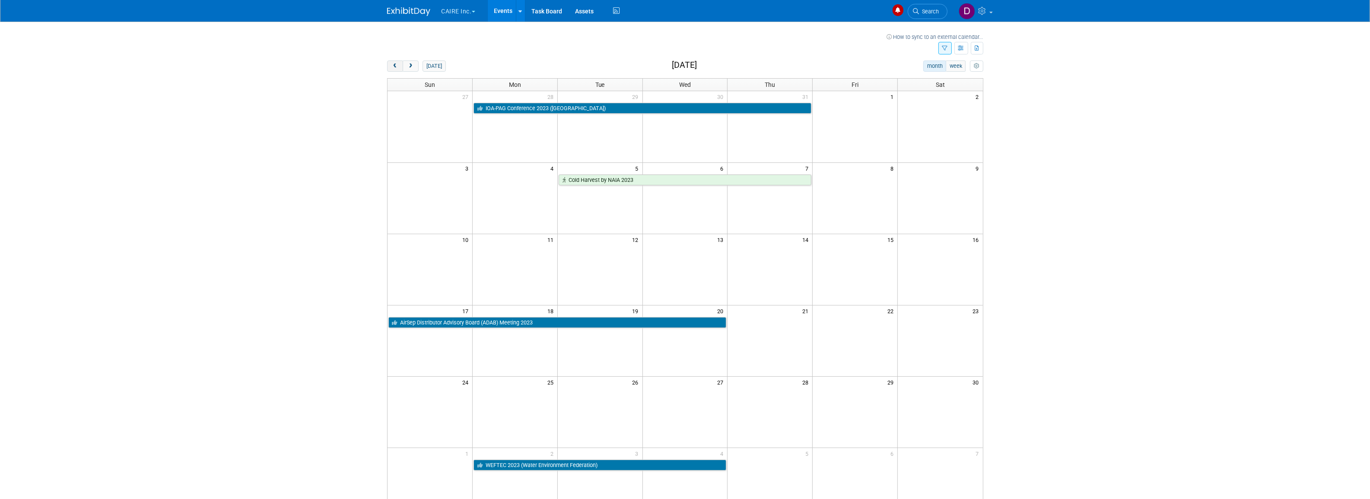
click at [395, 65] on span "prev" at bounding box center [395, 67] width 6 height 6
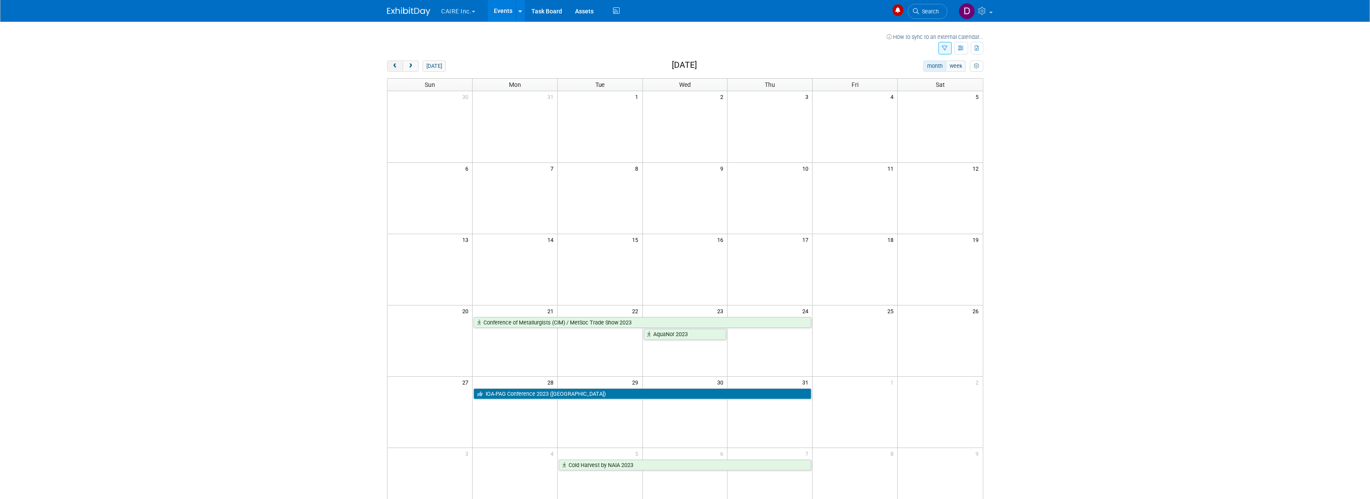
click at [395, 65] on span "prev" at bounding box center [395, 67] width 6 height 6
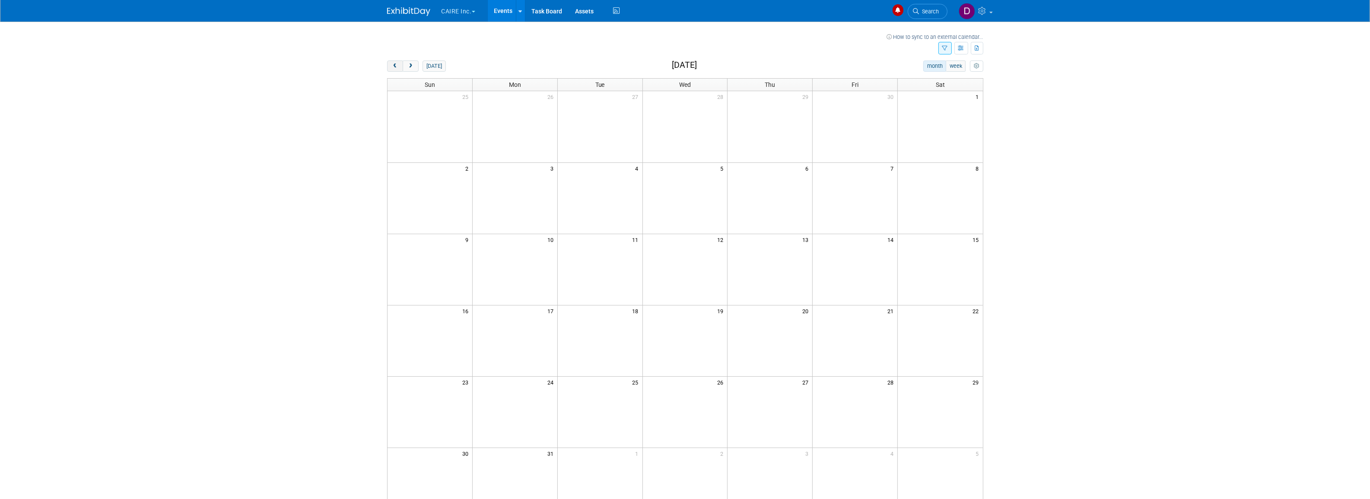
click at [395, 65] on span "prev" at bounding box center [395, 67] width 6 height 6
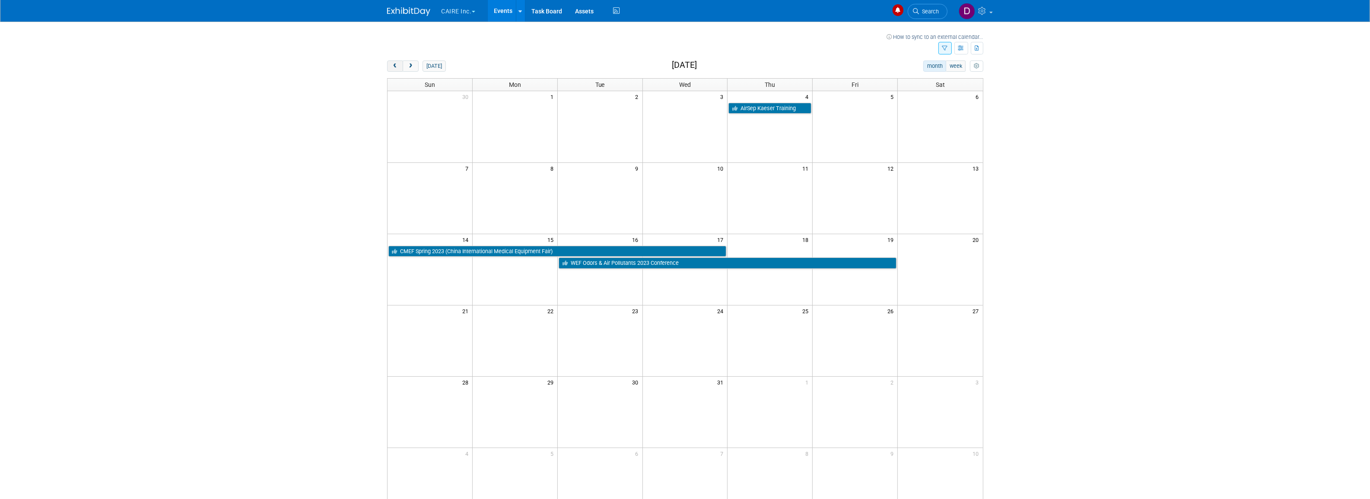
click at [390, 65] on button "prev" at bounding box center [395, 65] width 16 height 11
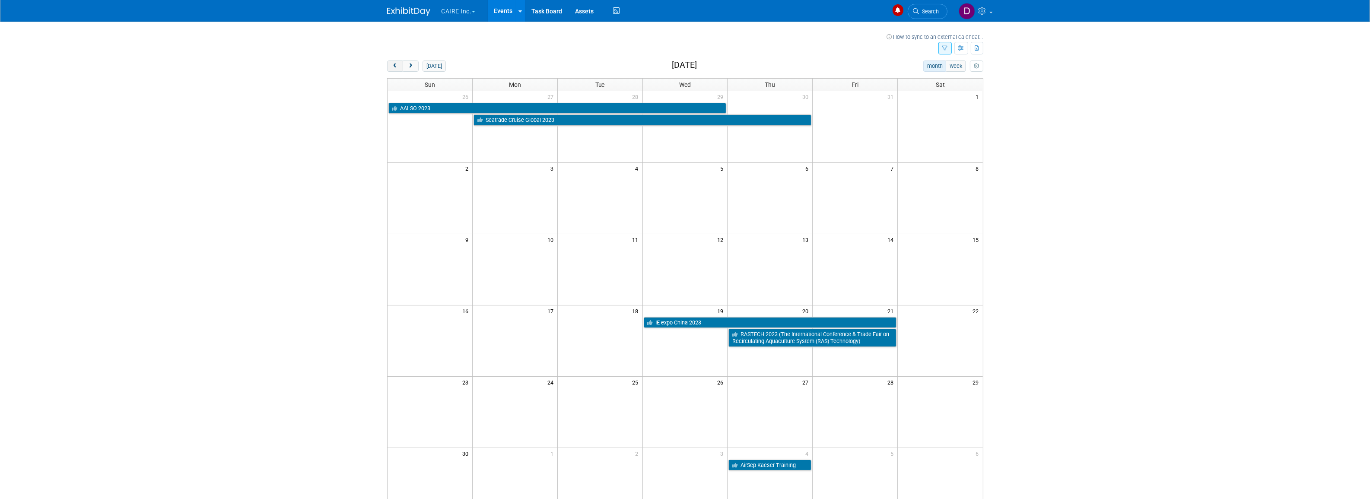
click at [390, 65] on button "prev" at bounding box center [395, 65] width 16 height 11
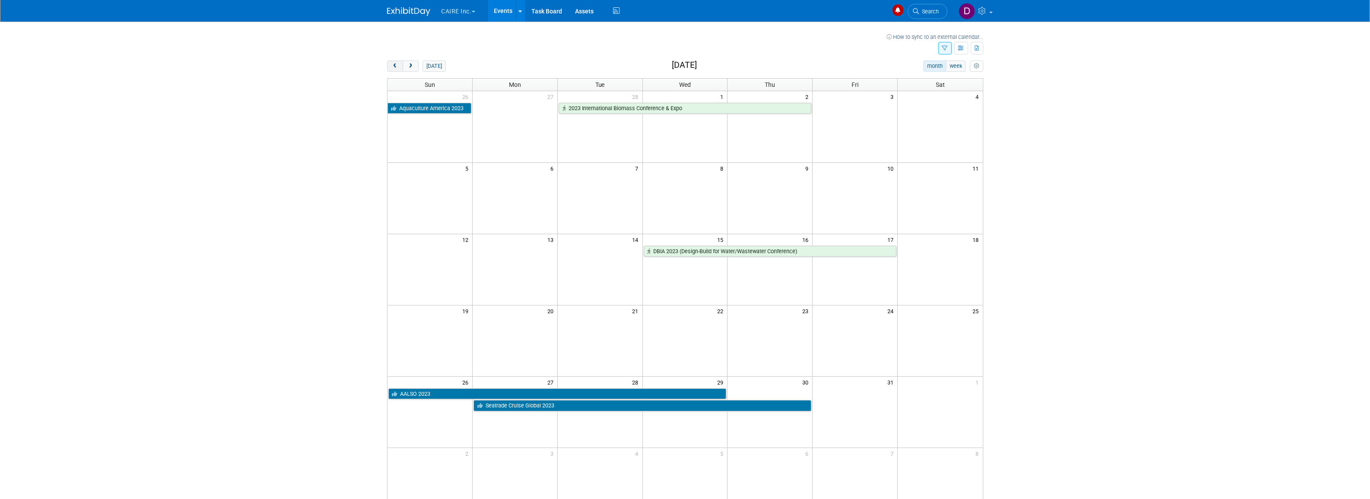
click at [389, 68] on button "prev" at bounding box center [395, 65] width 16 height 11
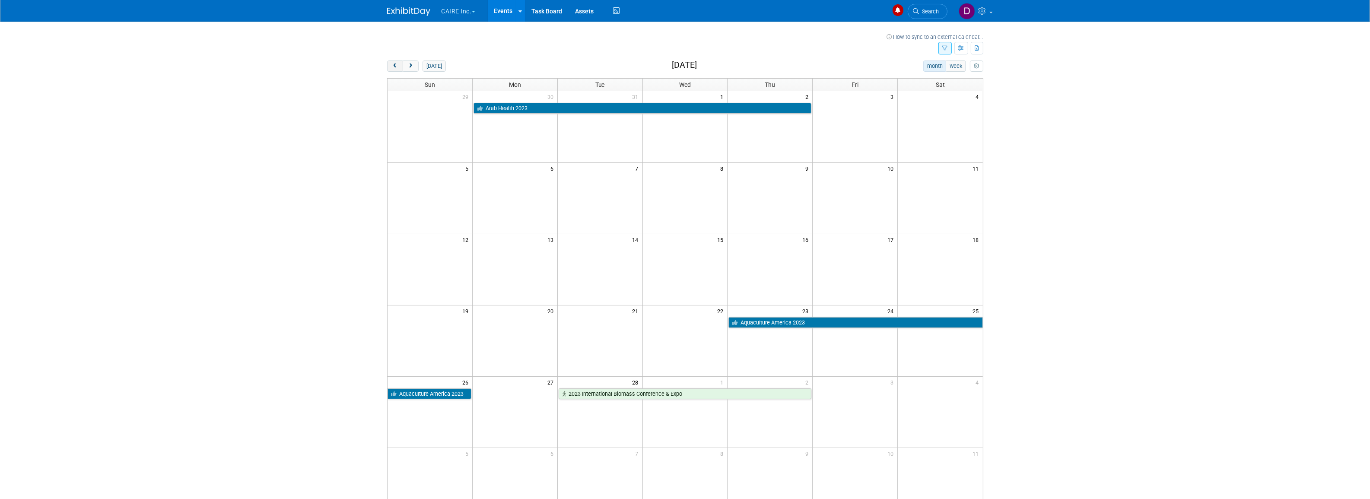
click at [389, 68] on button "prev" at bounding box center [395, 65] width 16 height 11
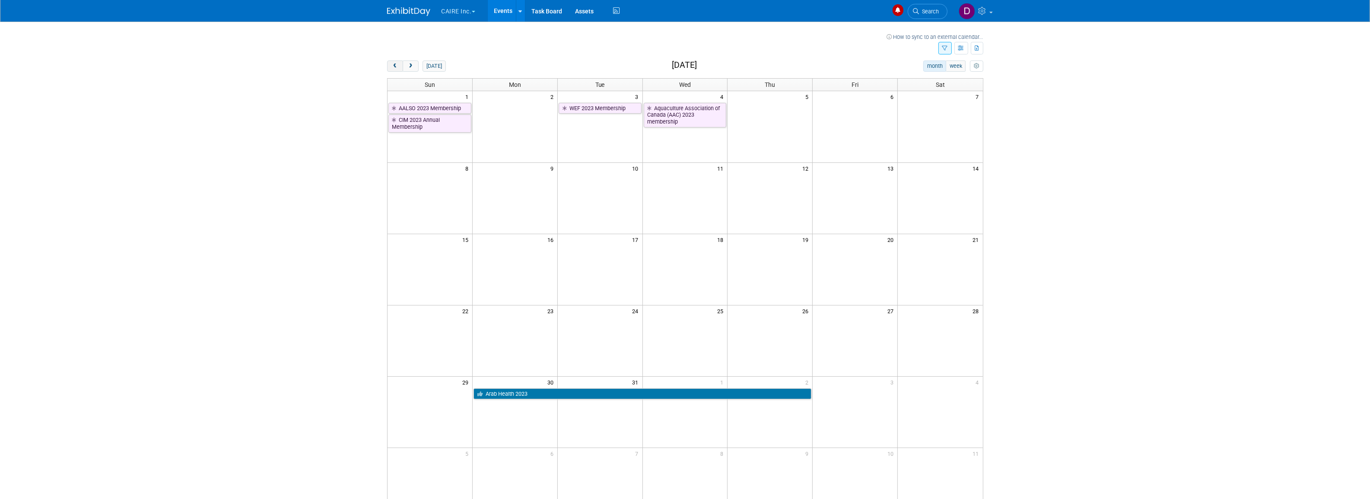
click at [389, 68] on button "prev" at bounding box center [395, 65] width 16 height 11
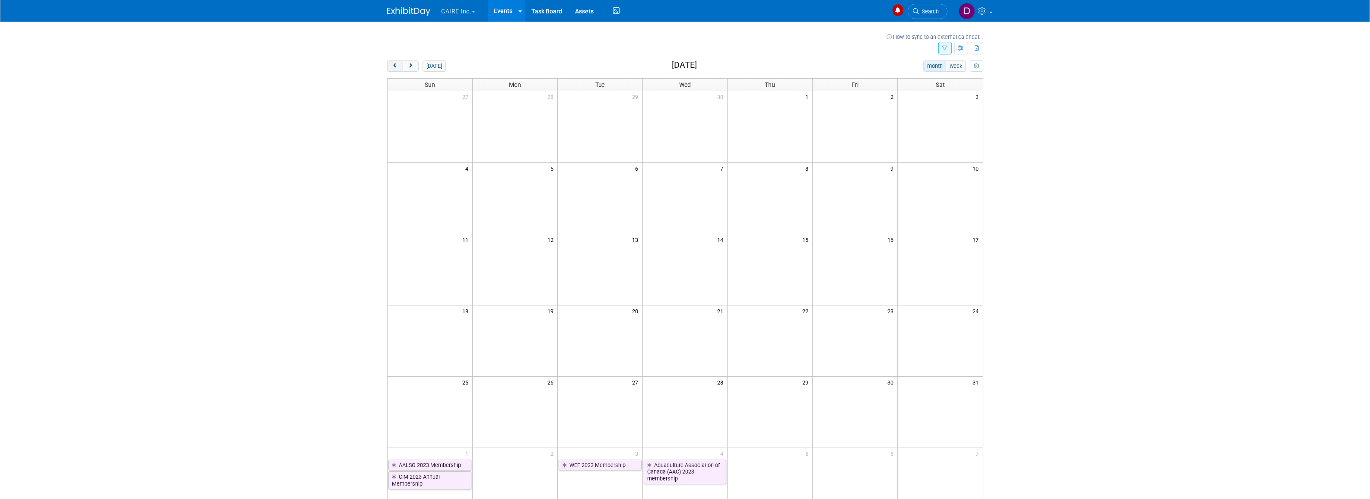
click at [389, 68] on button "prev" at bounding box center [395, 65] width 16 height 11
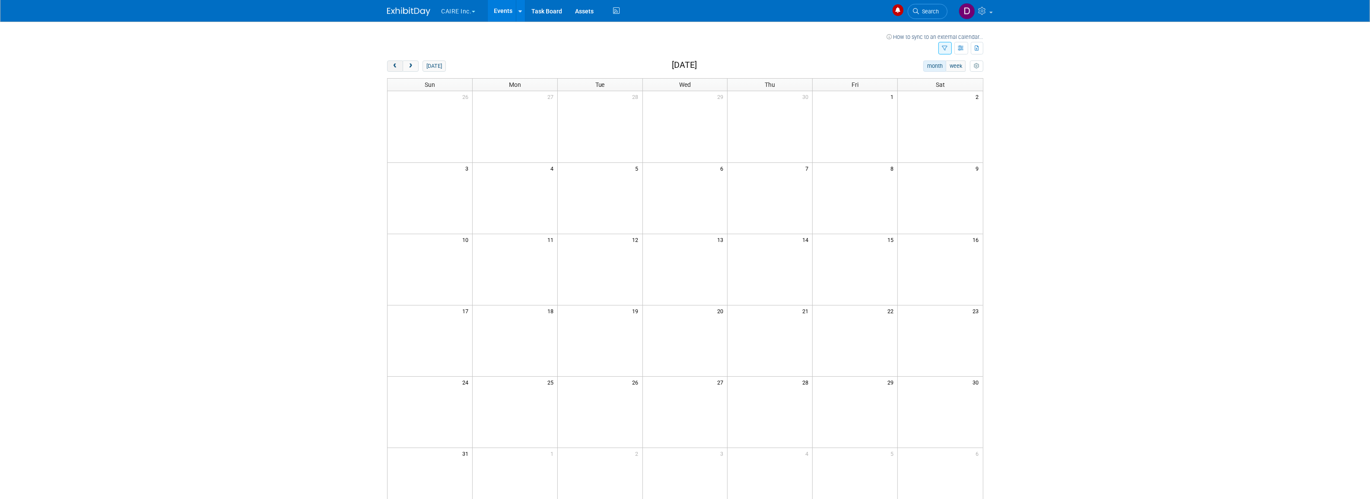
click at [389, 68] on button "prev" at bounding box center [395, 65] width 16 height 11
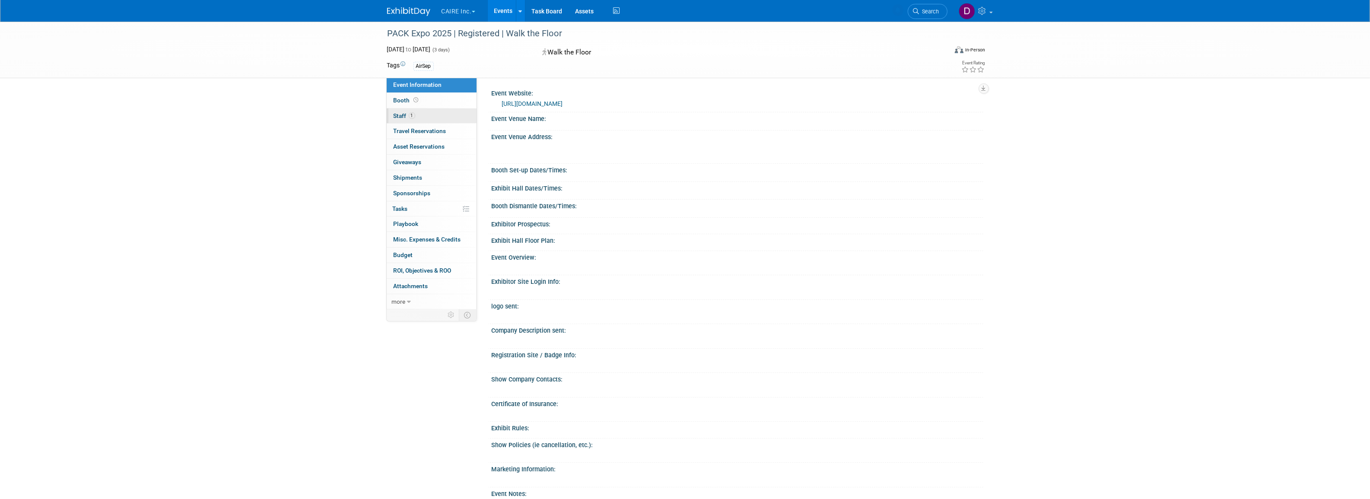
click at [410, 116] on span "1" at bounding box center [412, 115] width 6 height 6
click at [418, 111] on link "0 Staff 0" at bounding box center [432, 115] width 90 height 15
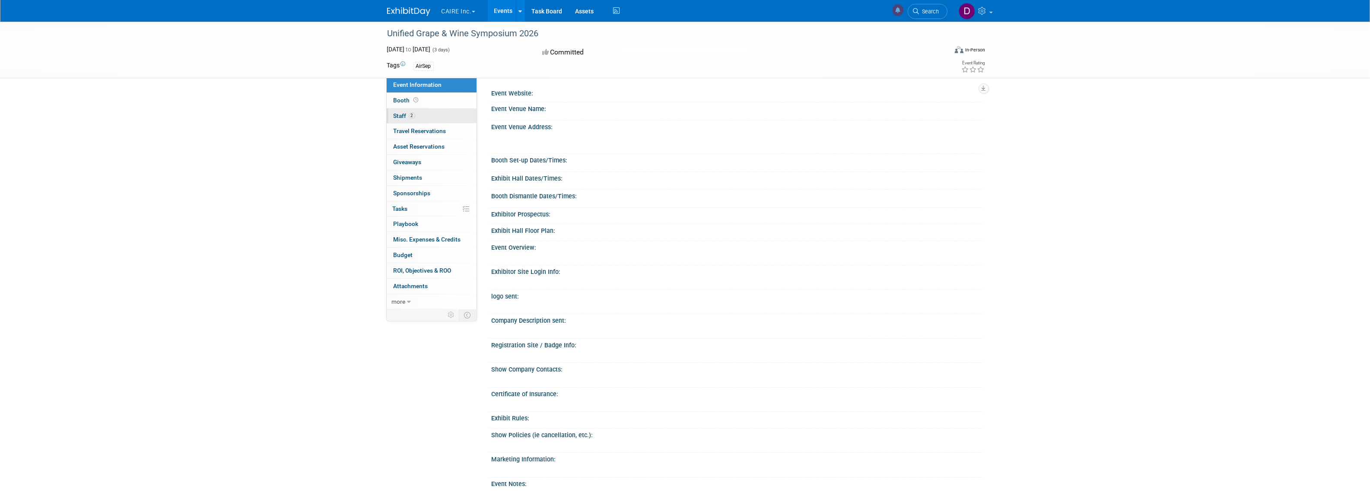
click at [396, 113] on span "Staff 2" at bounding box center [405, 115] width 22 height 7
click at [407, 100] on span "Booth" at bounding box center [407, 100] width 27 height 7
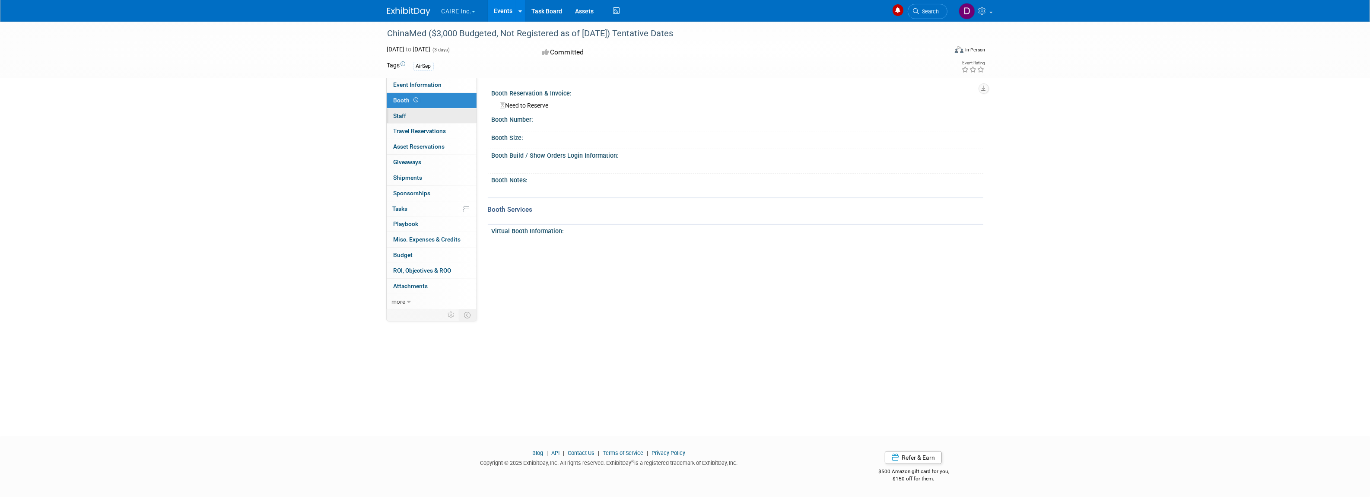
click at [409, 111] on link "0 Staff 0" at bounding box center [432, 115] width 90 height 15
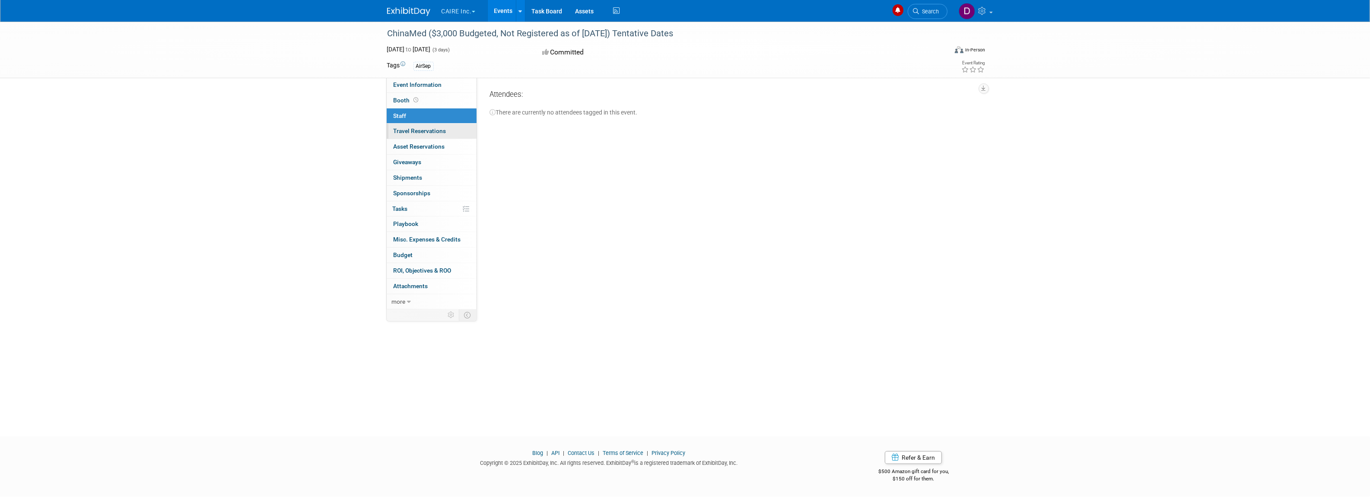
click at [413, 132] on span "Travel Reservations 0" at bounding box center [420, 130] width 53 height 7
click at [415, 143] on span "Asset Reservations 0" at bounding box center [419, 146] width 51 height 7
click at [416, 159] on link "0 Giveaways 0" at bounding box center [432, 162] width 90 height 15
click at [418, 178] on span "Shipments 0" at bounding box center [408, 177] width 29 height 7
click at [419, 191] on link "0 Sponsorships 0" at bounding box center [432, 193] width 90 height 15
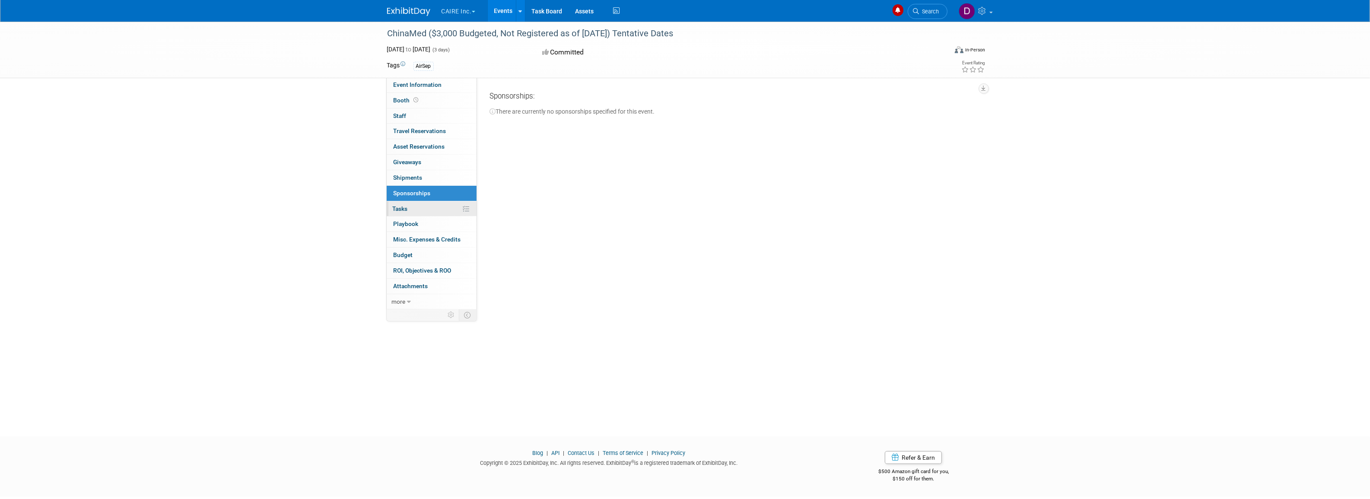
click at [419, 209] on link "0% Tasks 0%" at bounding box center [432, 208] width 90 height 15
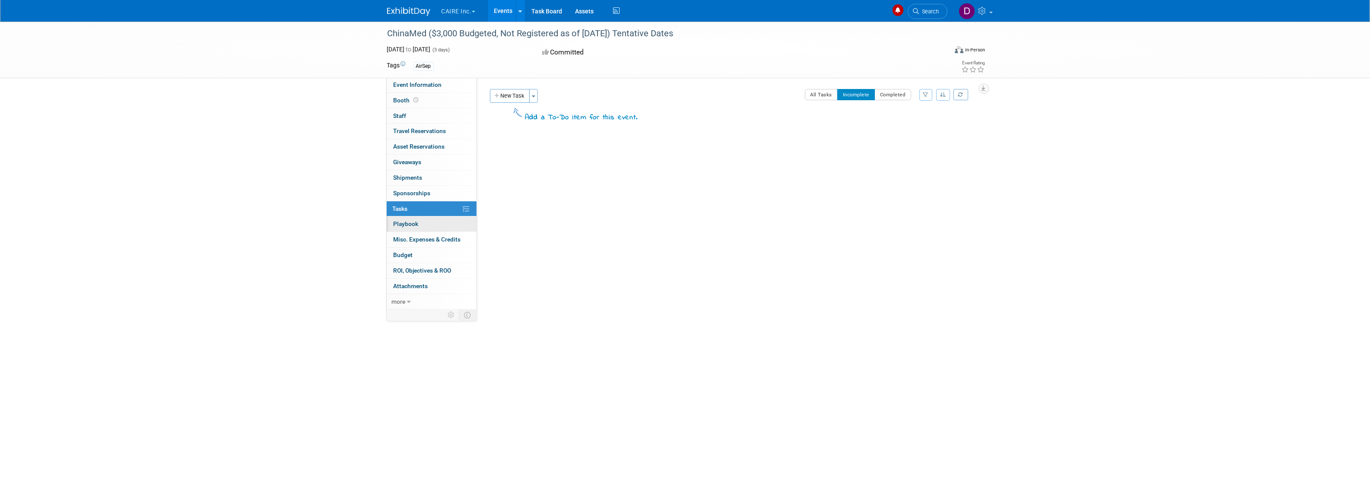
click at [418, 225] on link "0 Playbook 0" at bounding box center [432, 223] width 90 height 15
